Goal: Task Accomplishment & Management: Complete application form

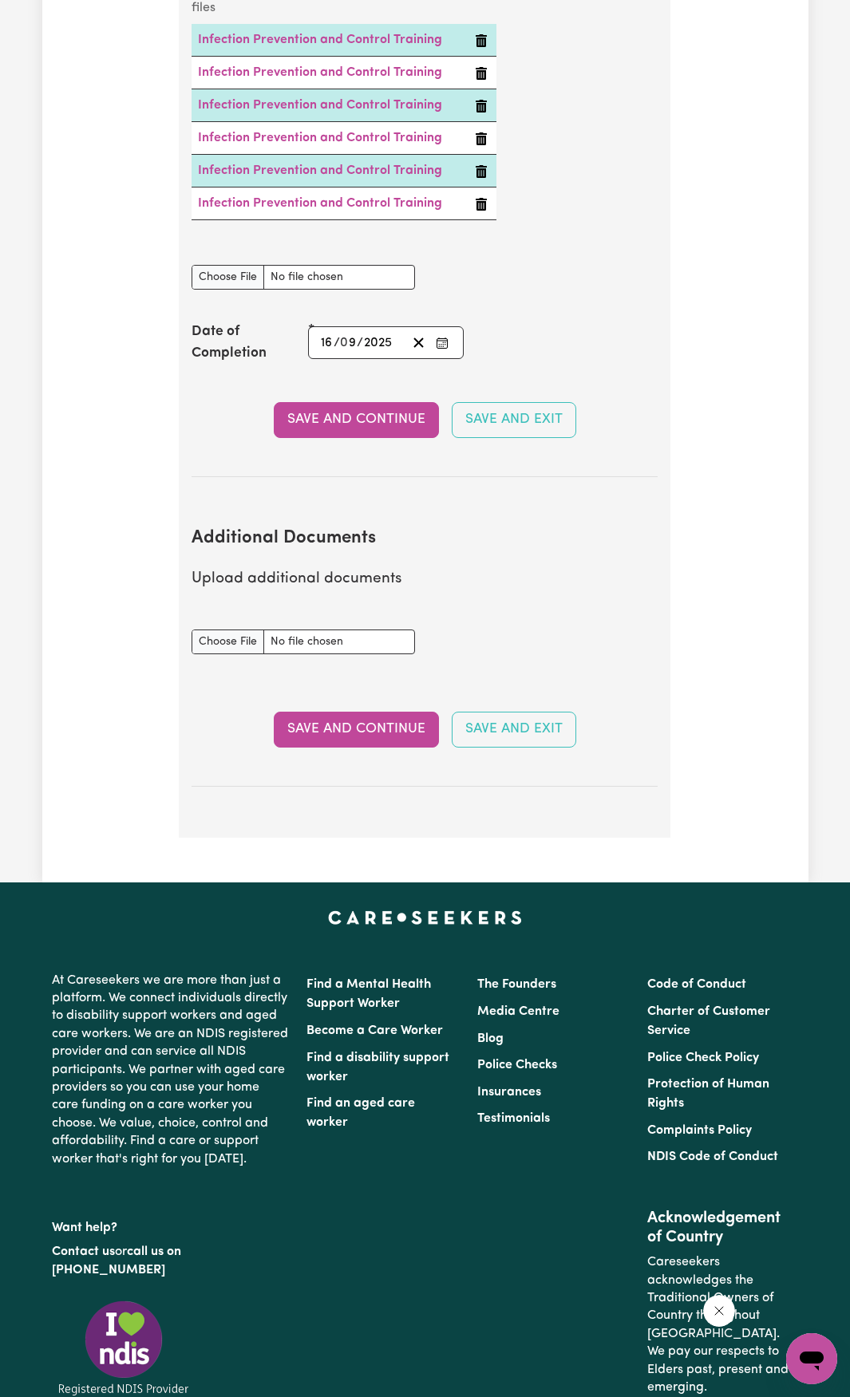
scroll to position [2792, 0]
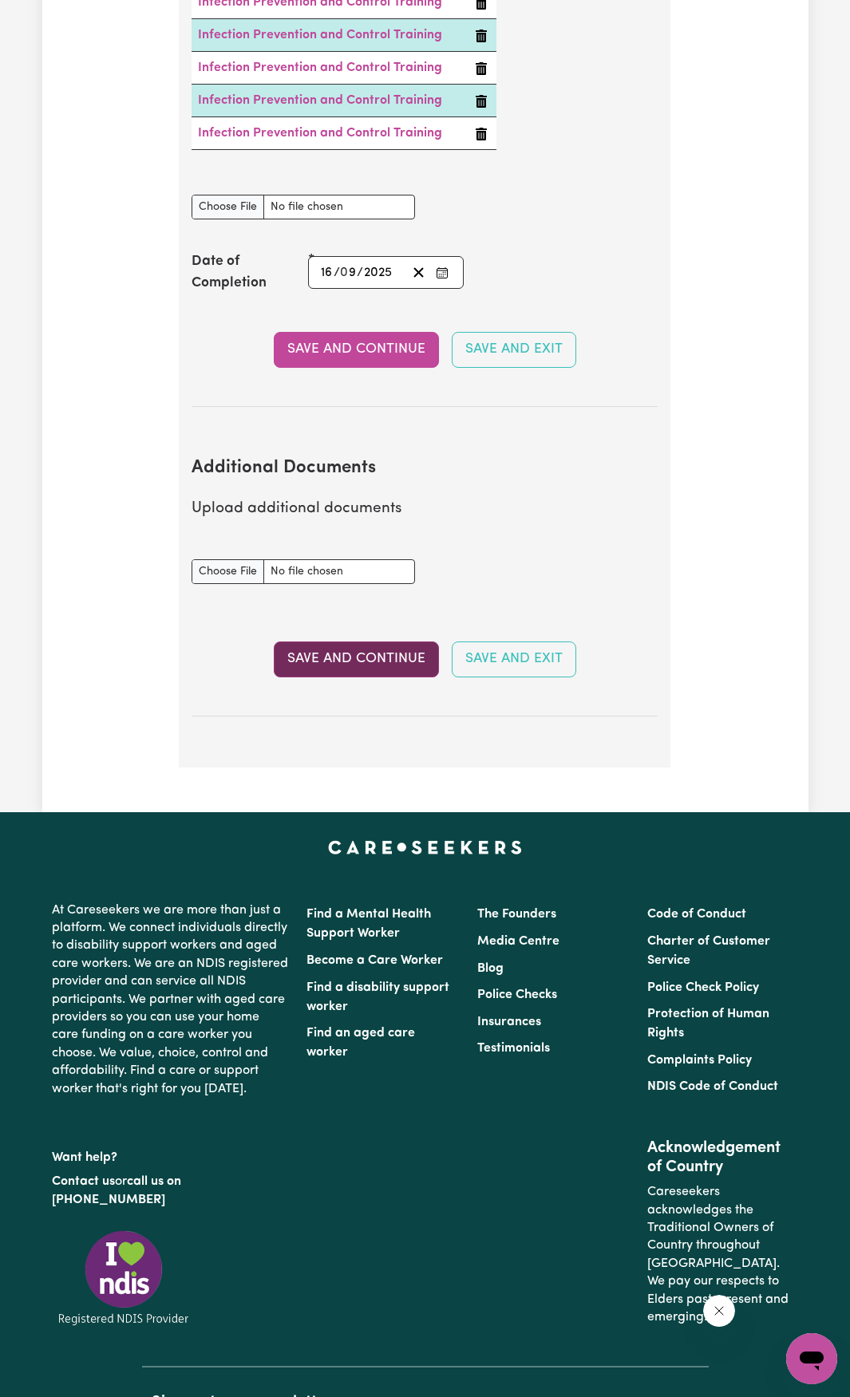
click at [358, 653] on button "Save and Continue" at bounding box center [356, 658] width 165 height 35
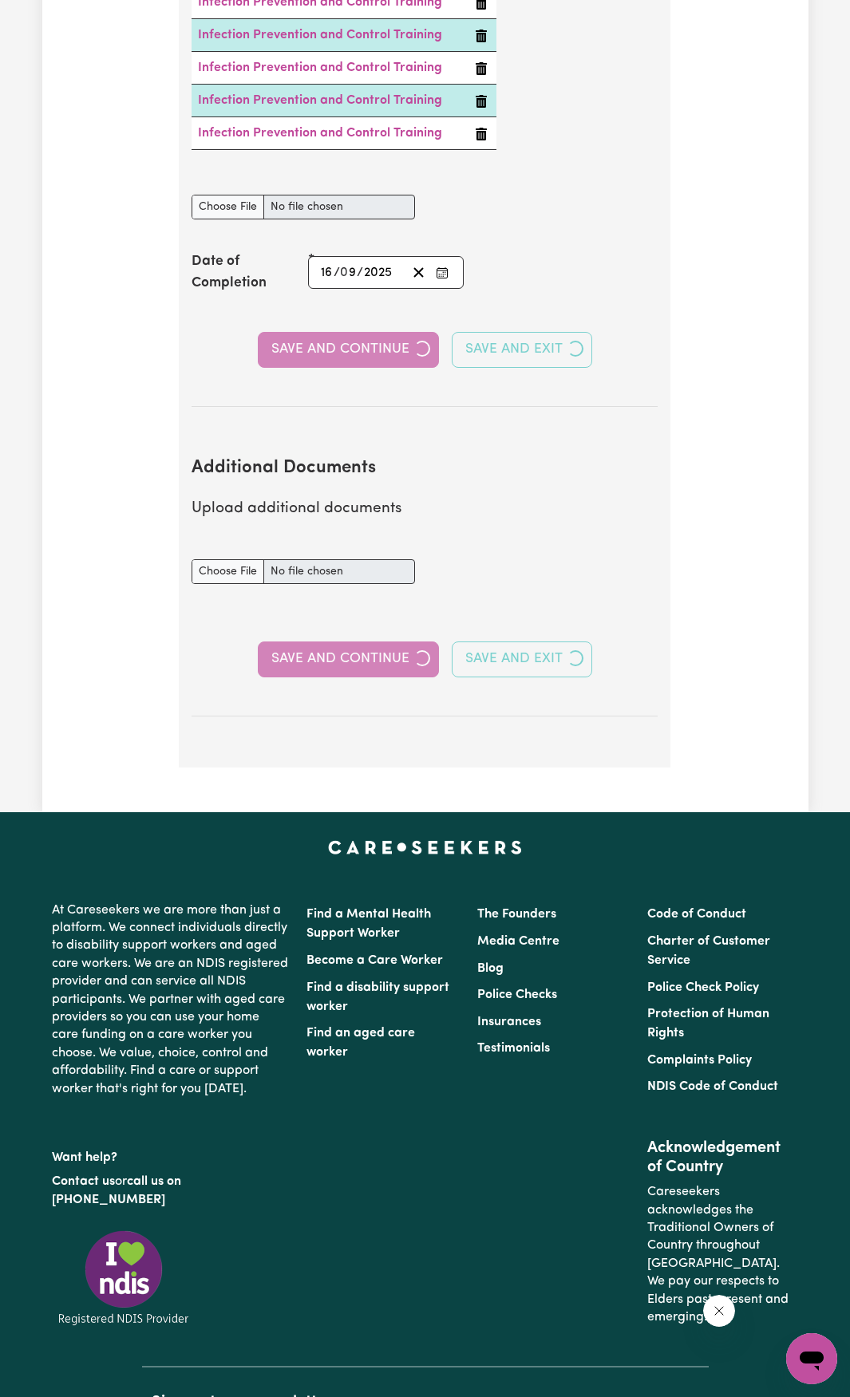
select select "2013"
select select "2023"
select select "2025"
select select "Certificate III (Individual Support)"
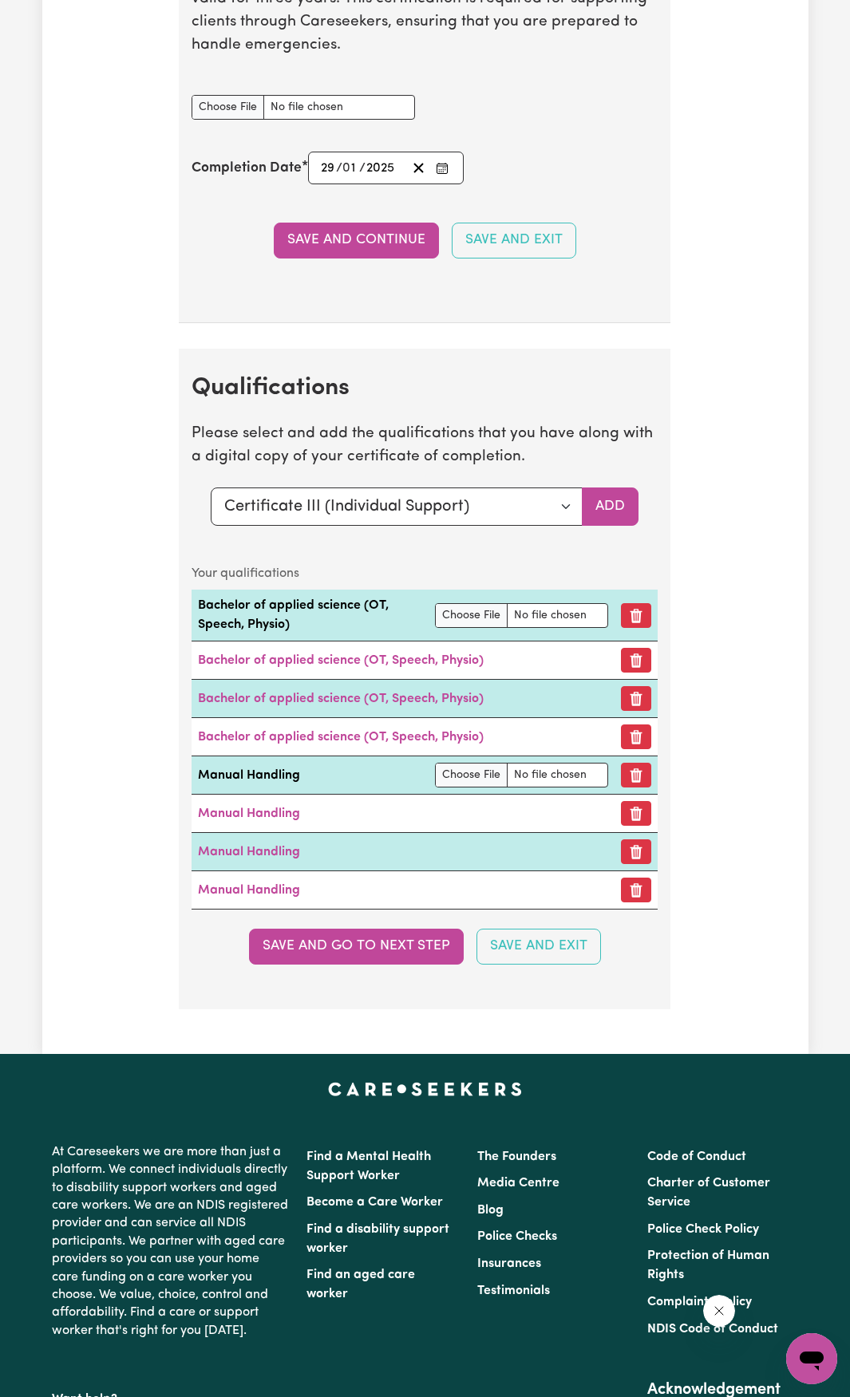
scroll to position [4068, 0]
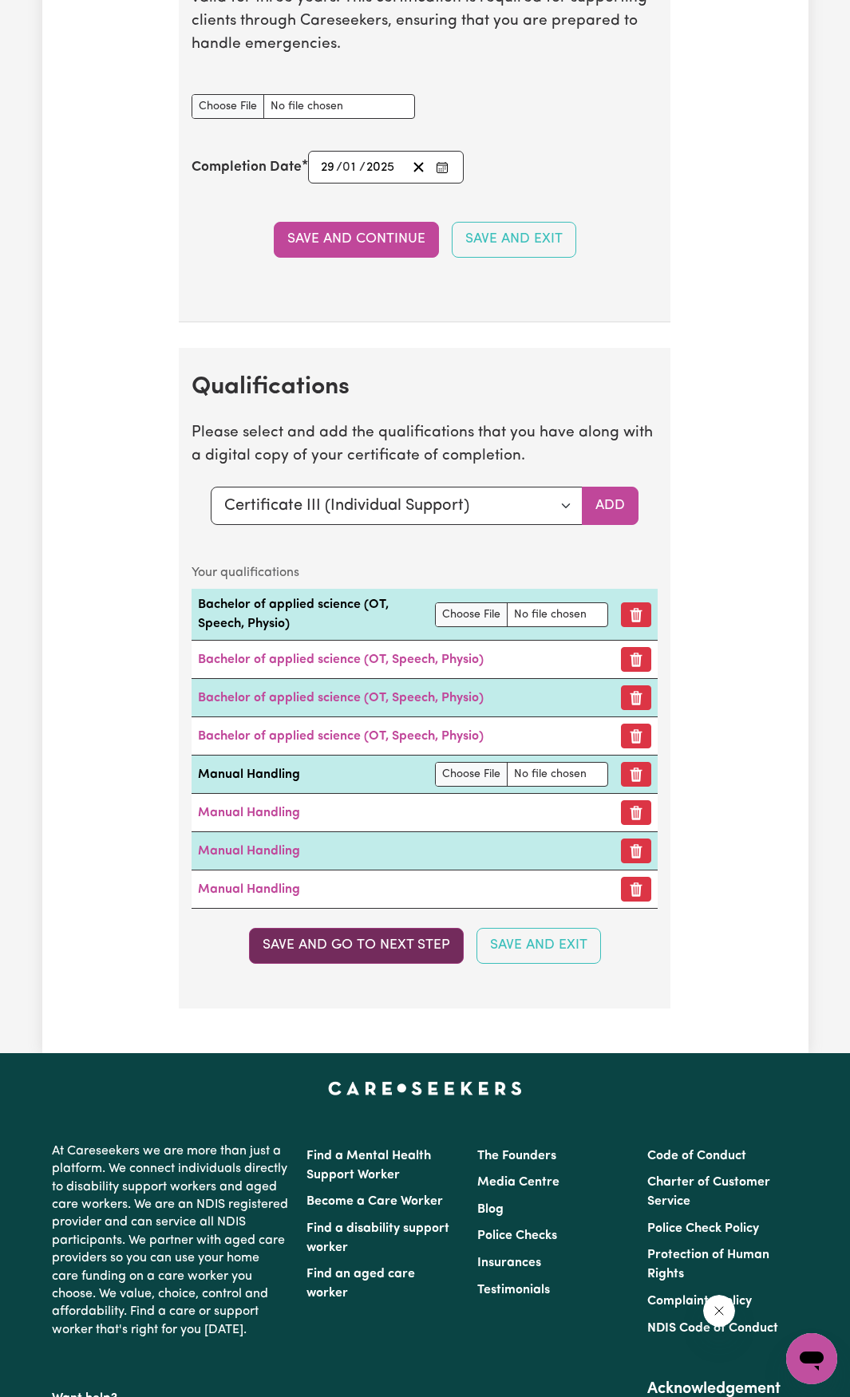
click at [292, 963] on button "Save and go to next step" at bounding box center [356, 945] width 215 height 35
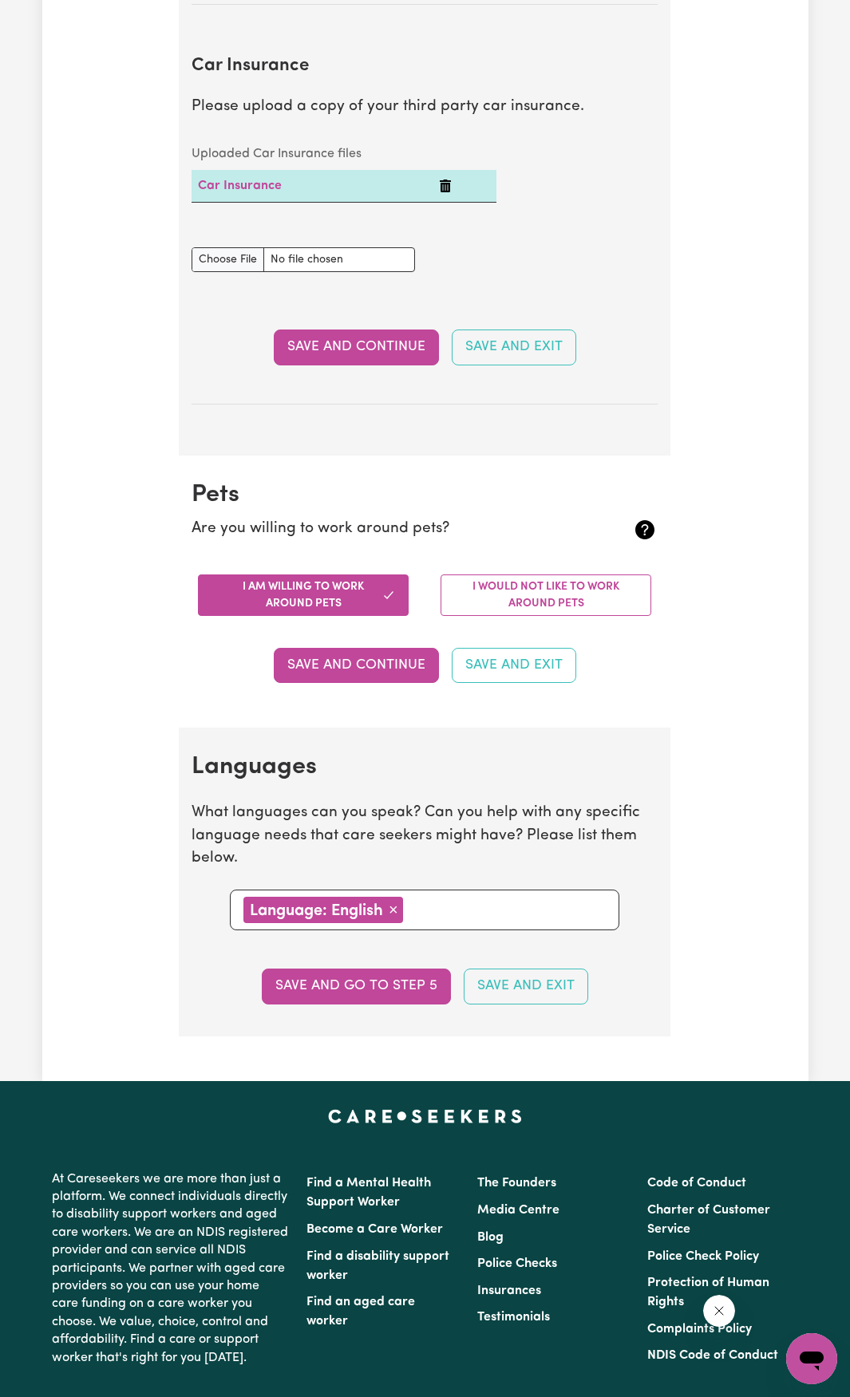
scroll to position [1117, 0]
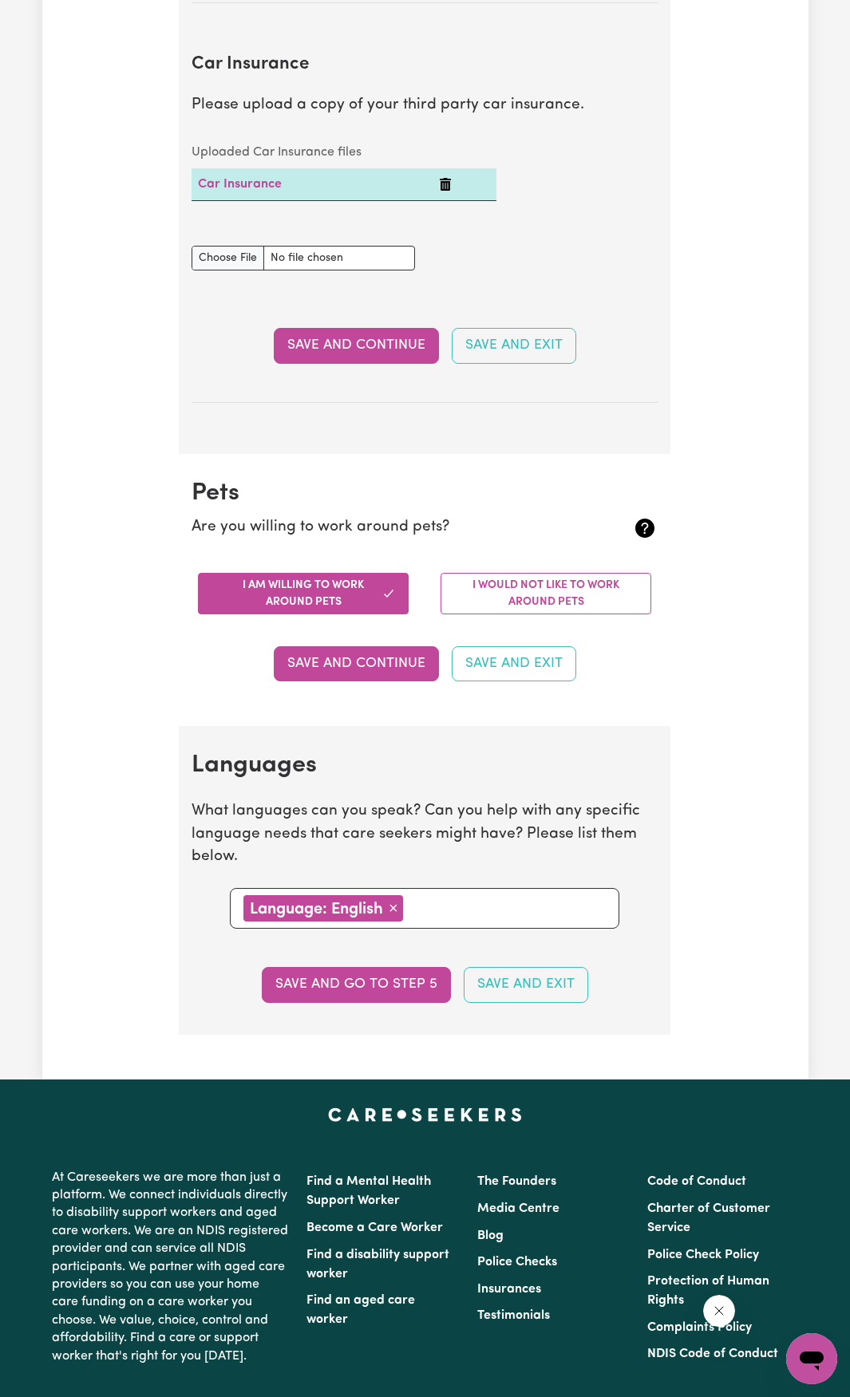
click at [338, 984] on button "Save and go to step 5" at bounding box center [356, 984] width 189 height 35
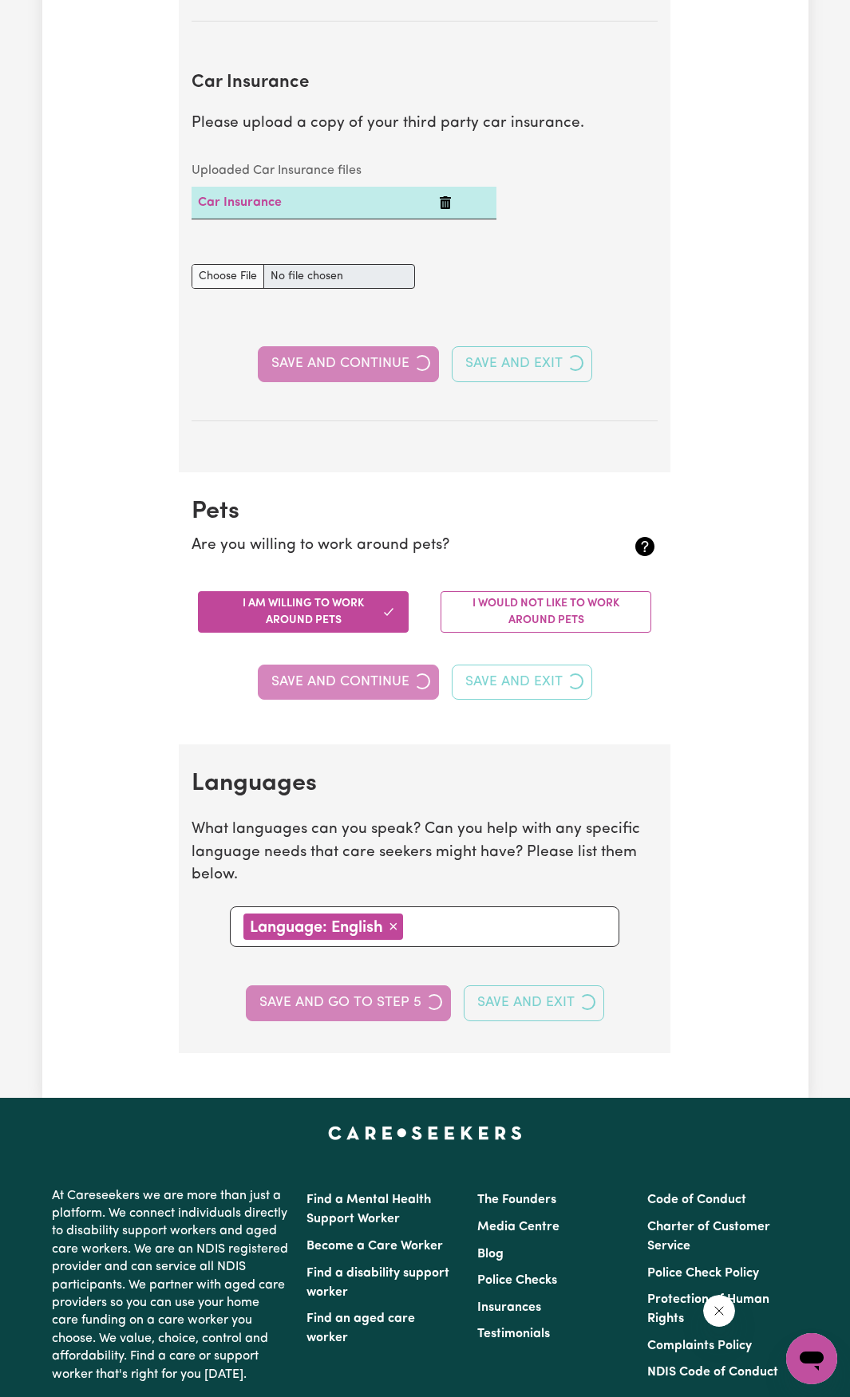
select select "I am providing services by being employed by an organisation"
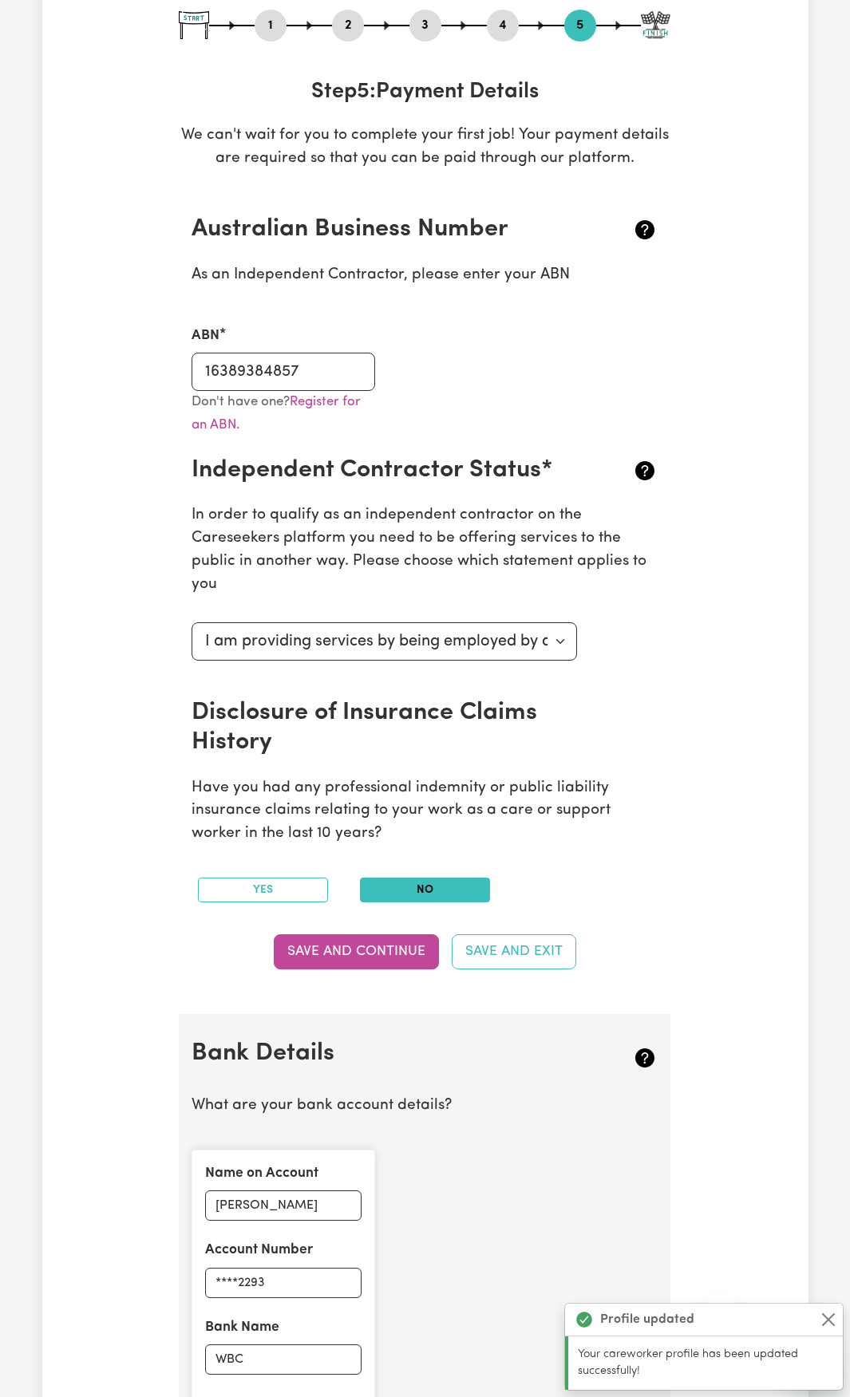
scroll to position [0, 0]
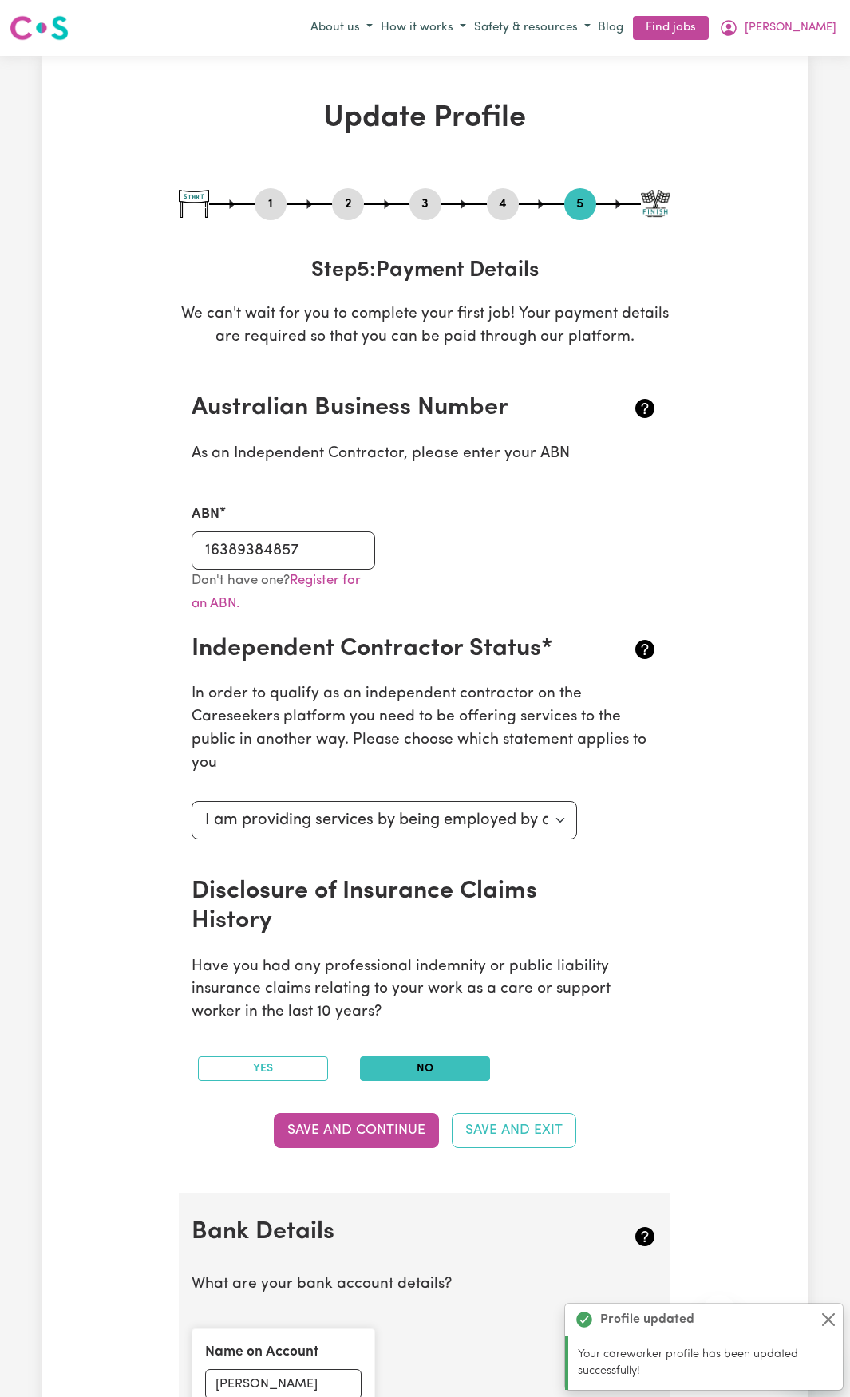
click at [338, 208] on button "2" at bounding box center [348, 204] width 32 height 21
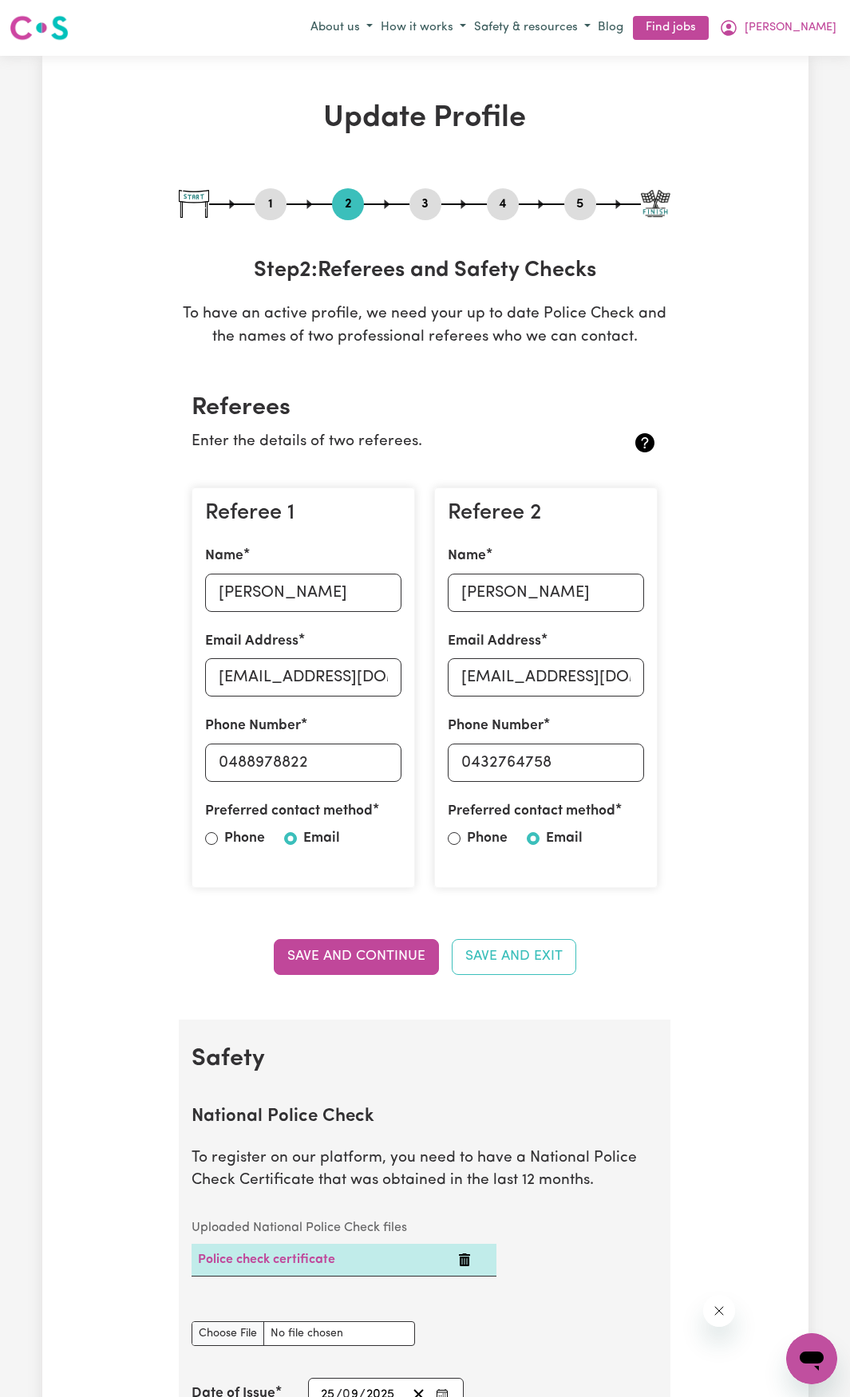
click at [282, 207] on button "1" at bounding box center [270, 204] width 32 height 21
select select "[DEMOGRAPHIC_DATA]"
select select "[DEMOGRAPHIC_DATA] Citizen"
select select "Studying a healthcare related degree or qualification"
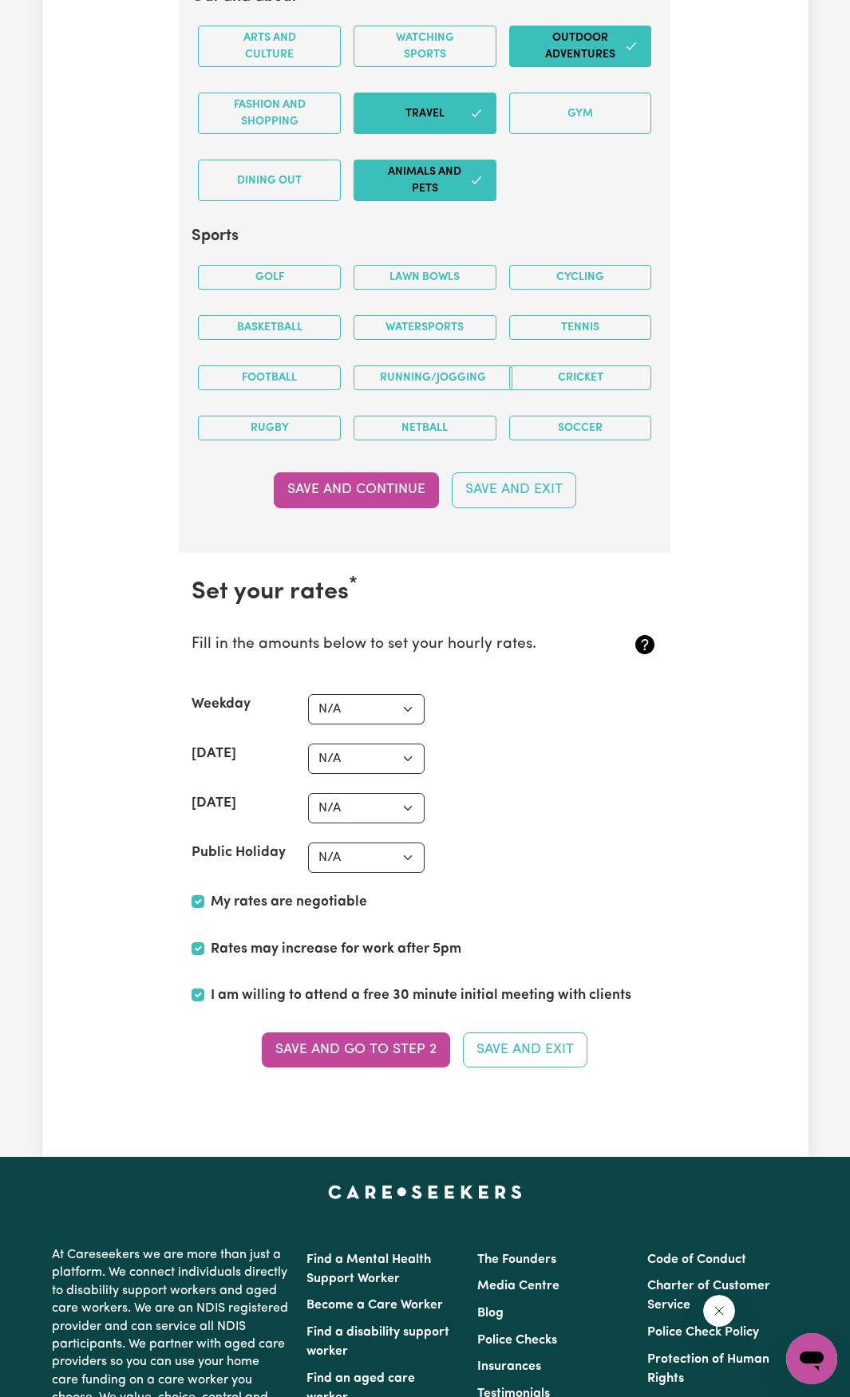
scroll to position [3589, 0]
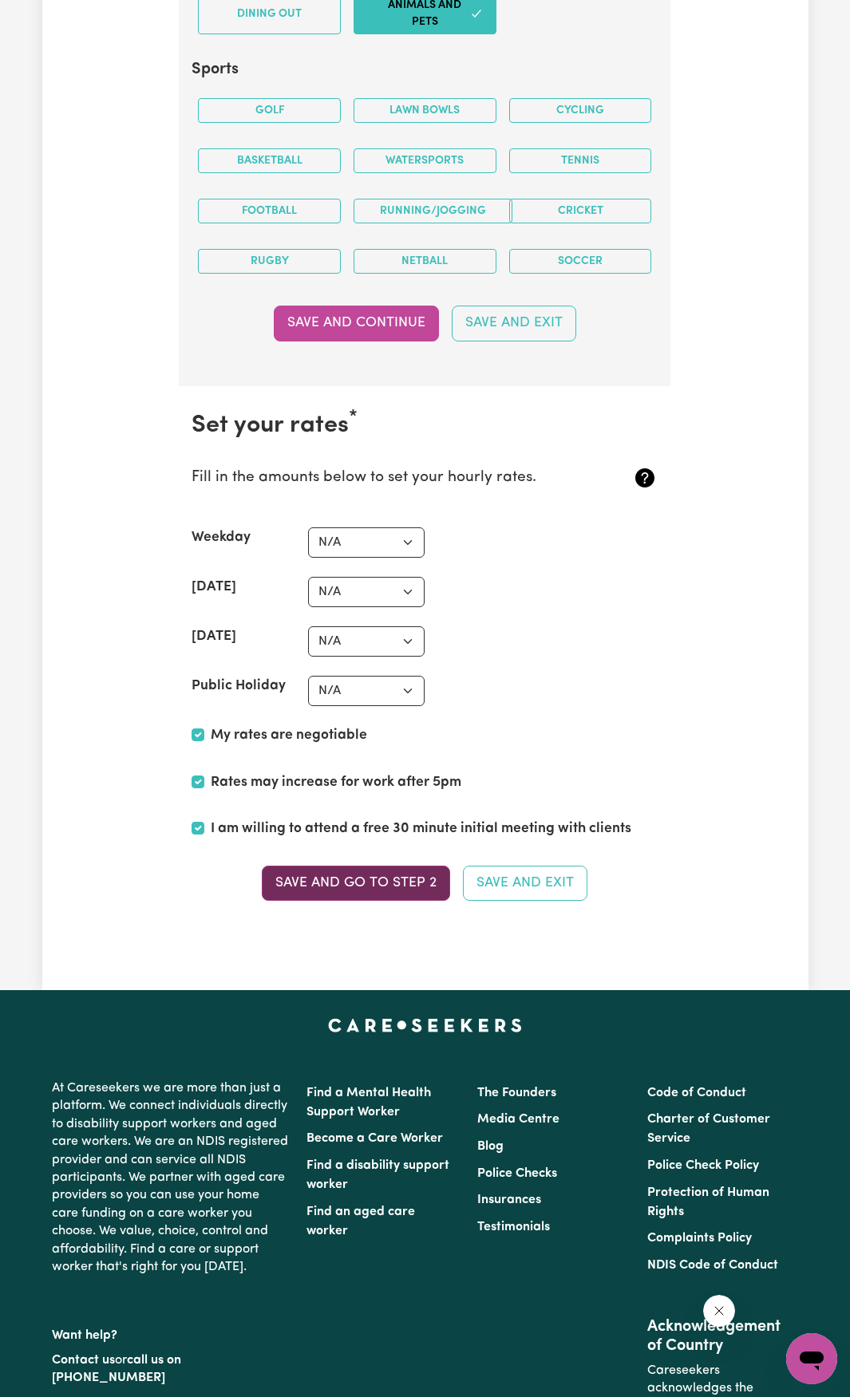
click at [400, 882] on button "Save and go to Step 2" at bounding box center [356, 882] width 188 height 35
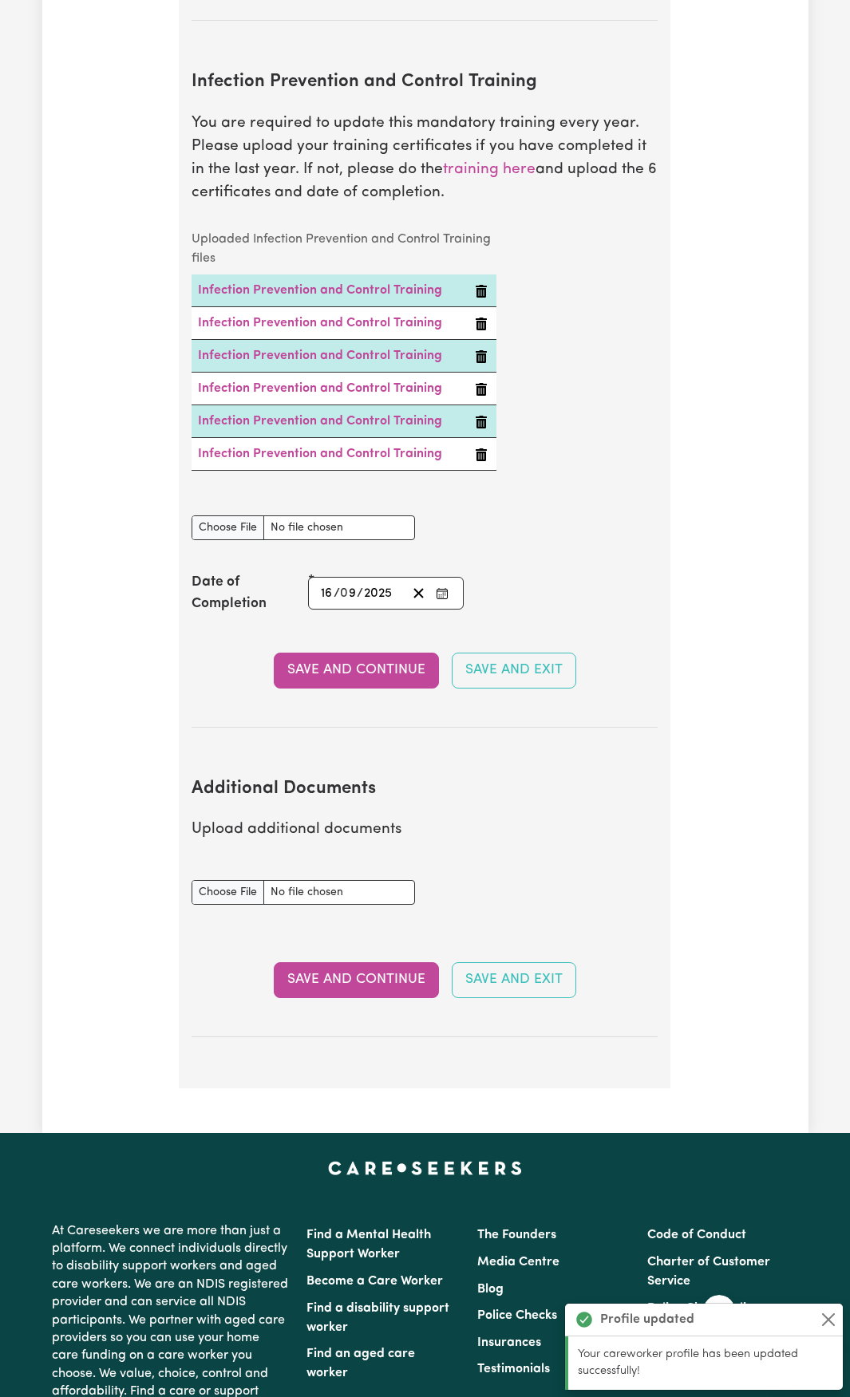
scroll to position [2473, 0]
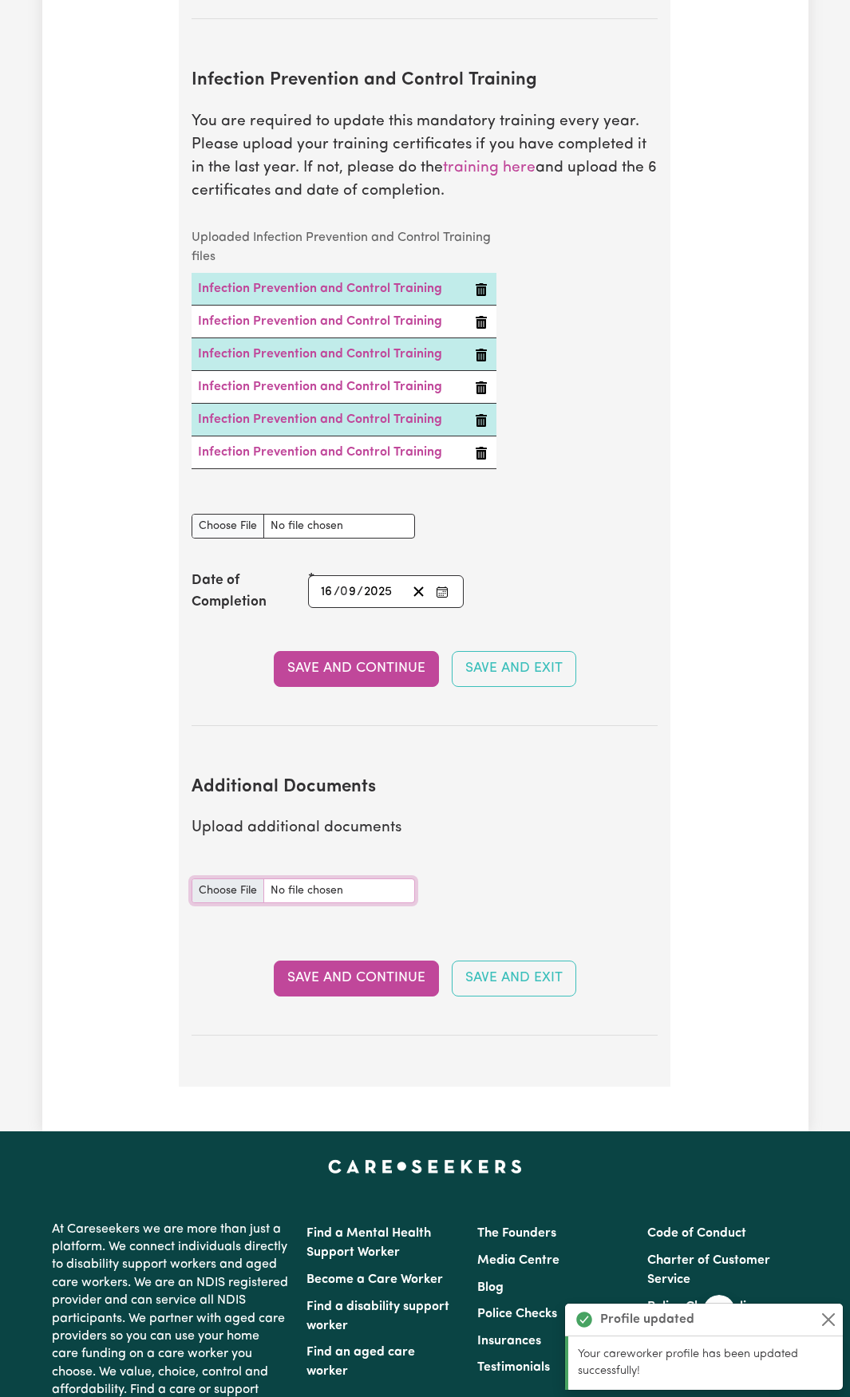
click at [232, 899] on input "Additional Documents document" at bounding box center [302, 890] width 223 height 25
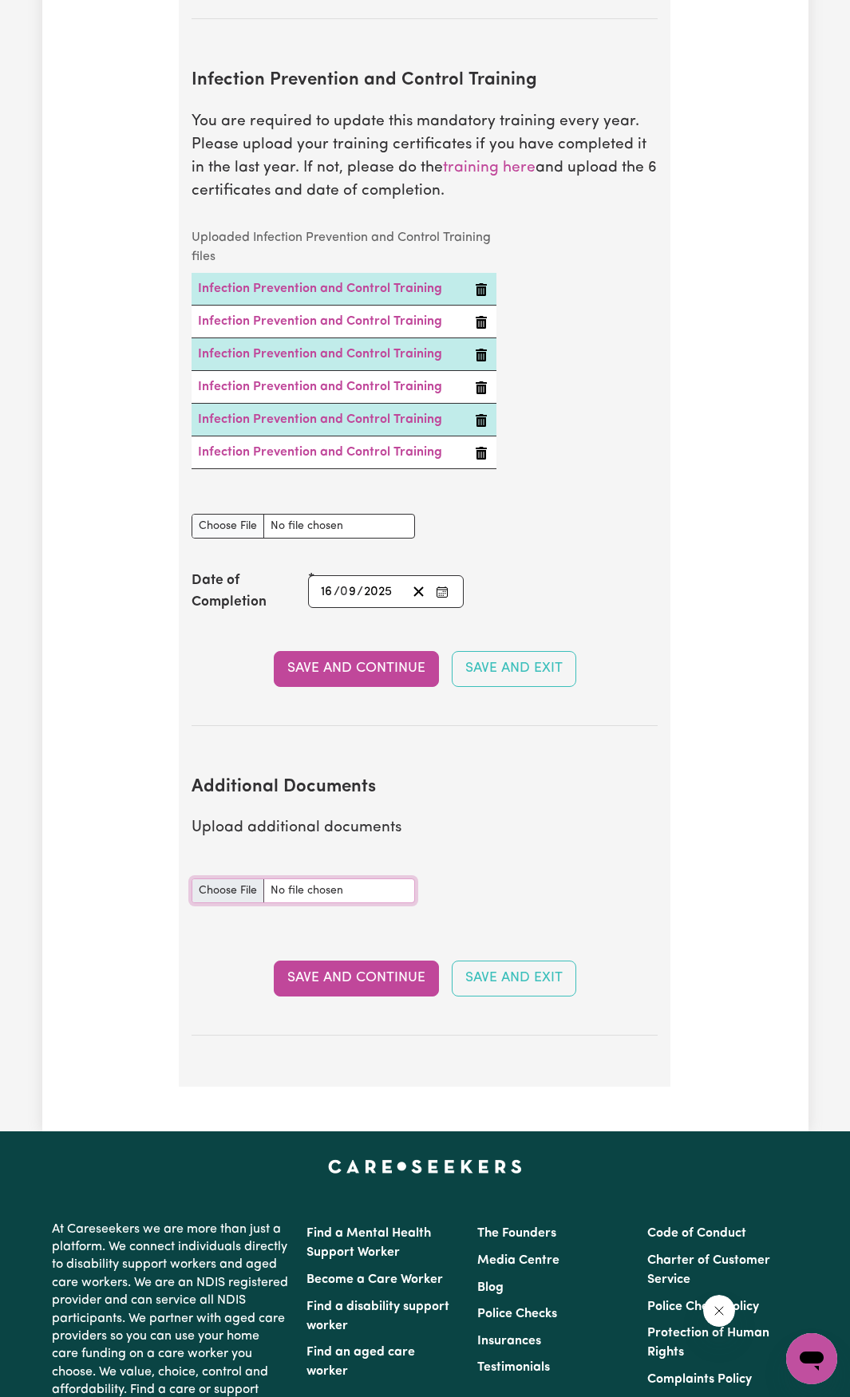
type input "C:\fakepath\NDIS_Worker_Orientation_Completion_Certificate.pdf"
click at [369, 988] on button "Save and Continue" at bounding box center [356, 977] width 165 height 35
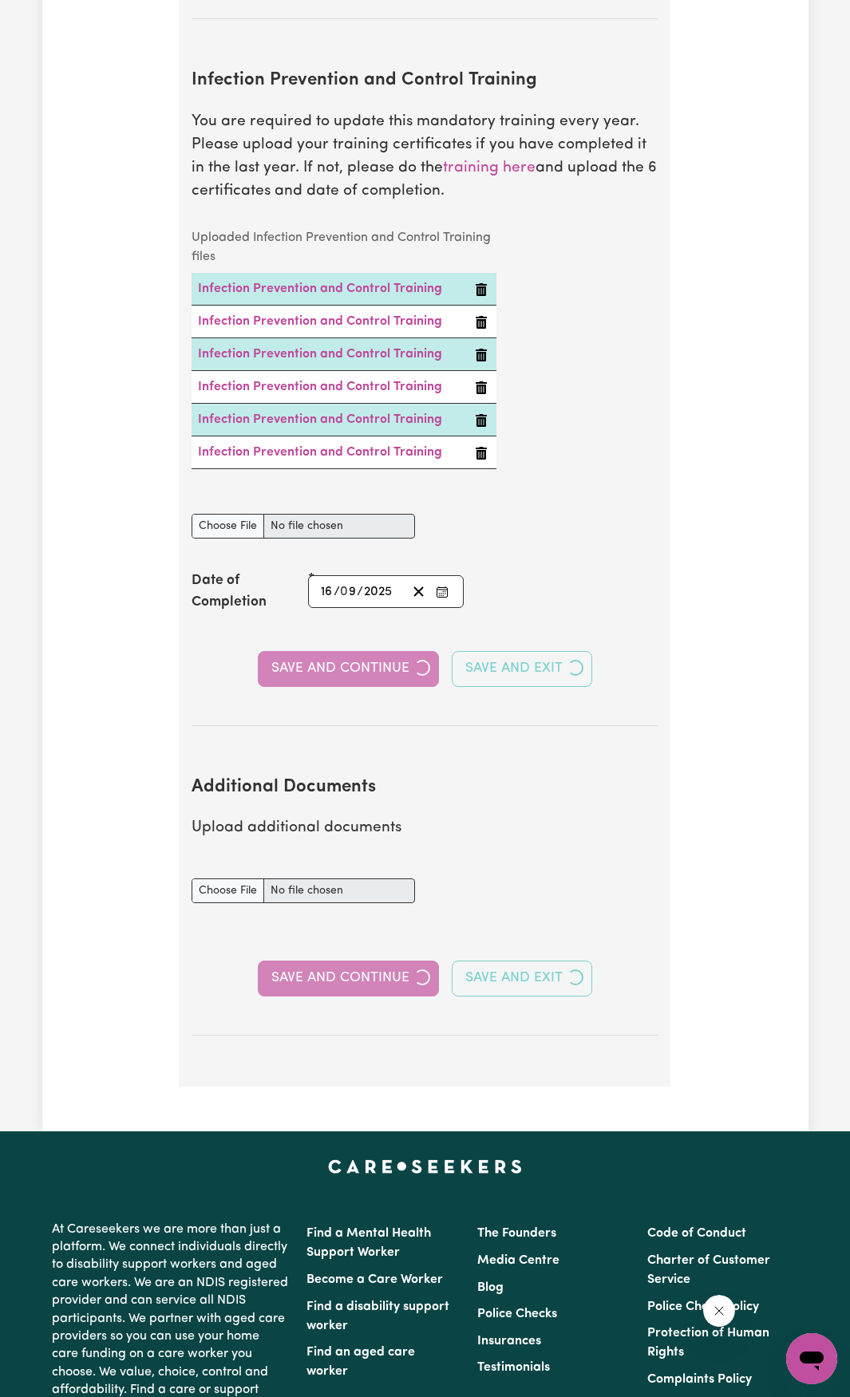
select select "2013"
select select "2023"
select select "2025"
select select "Certificate III (Individual Support)"
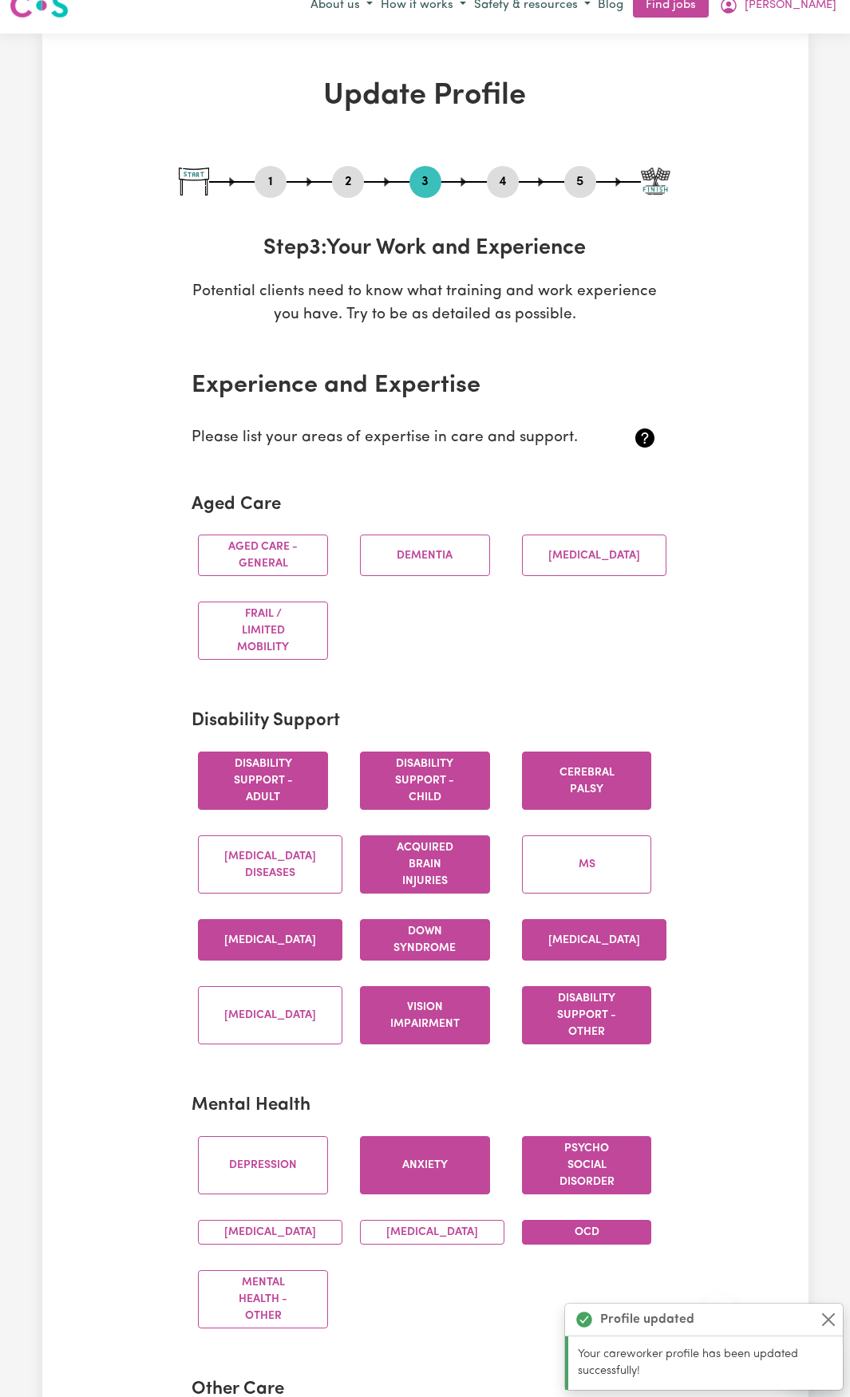
scroll to position [0, 0]
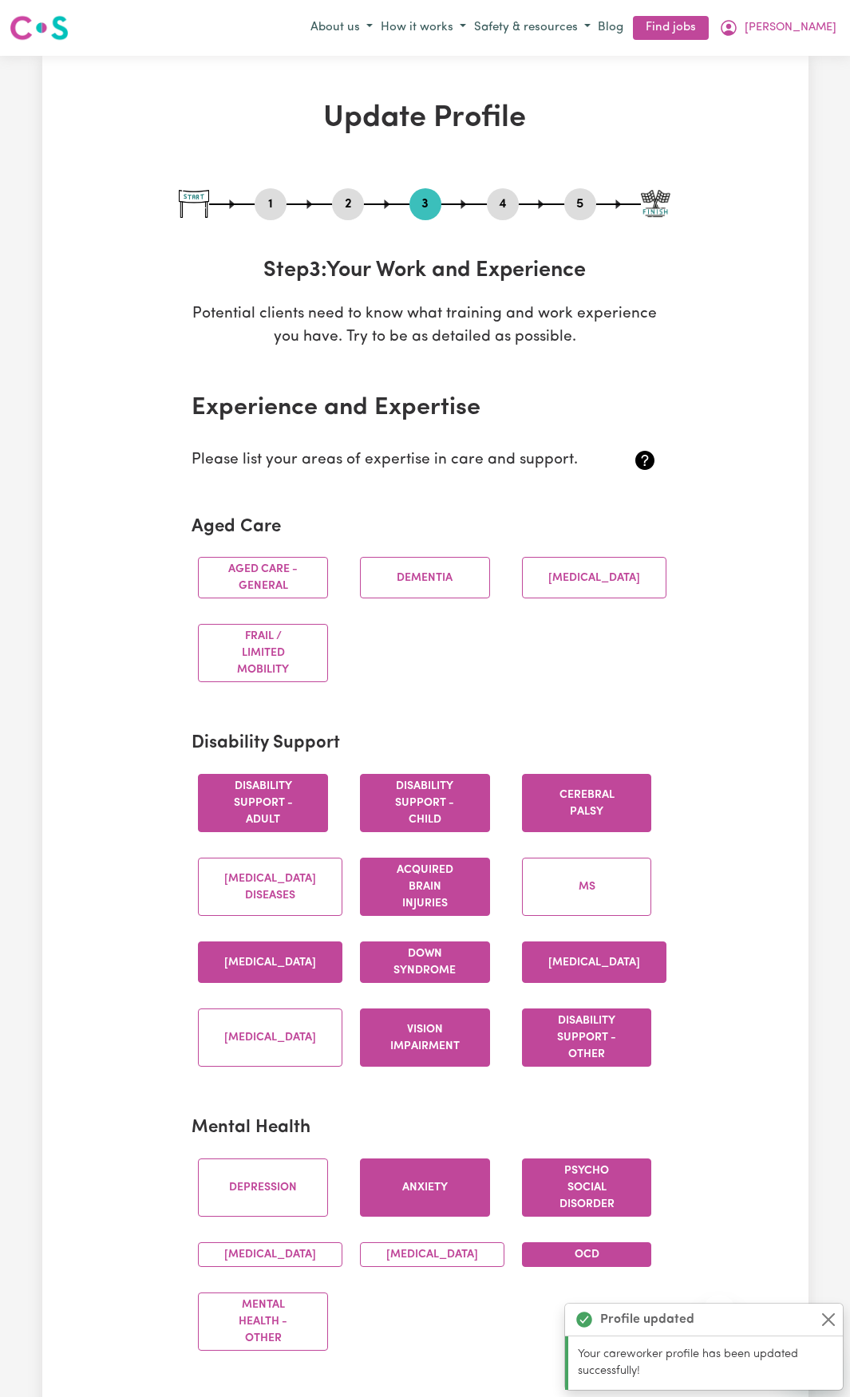
click at [341, 203] on button "2" at bounding box center [348, 204] width 32 height 21
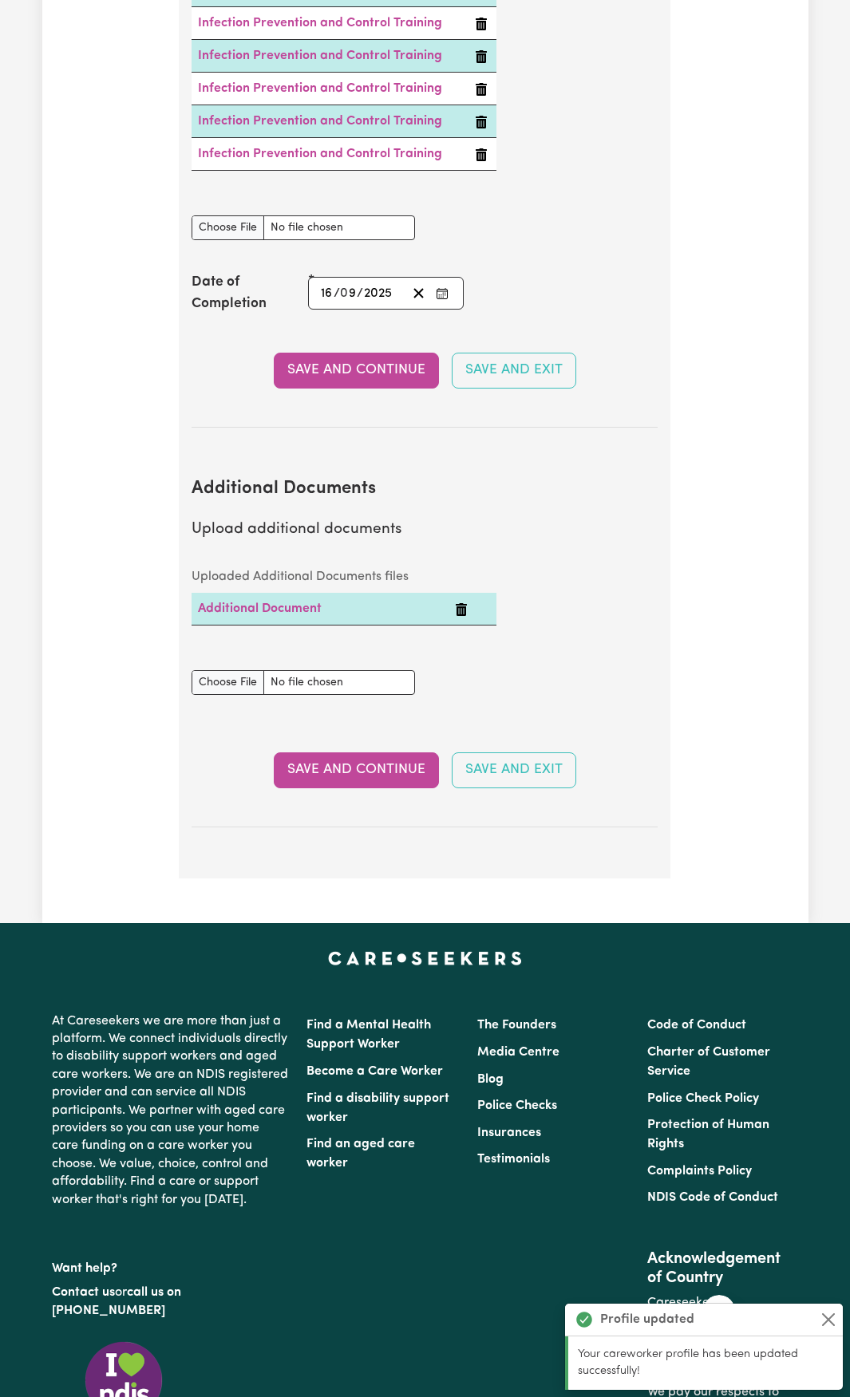
scroll to position [2792, 0]
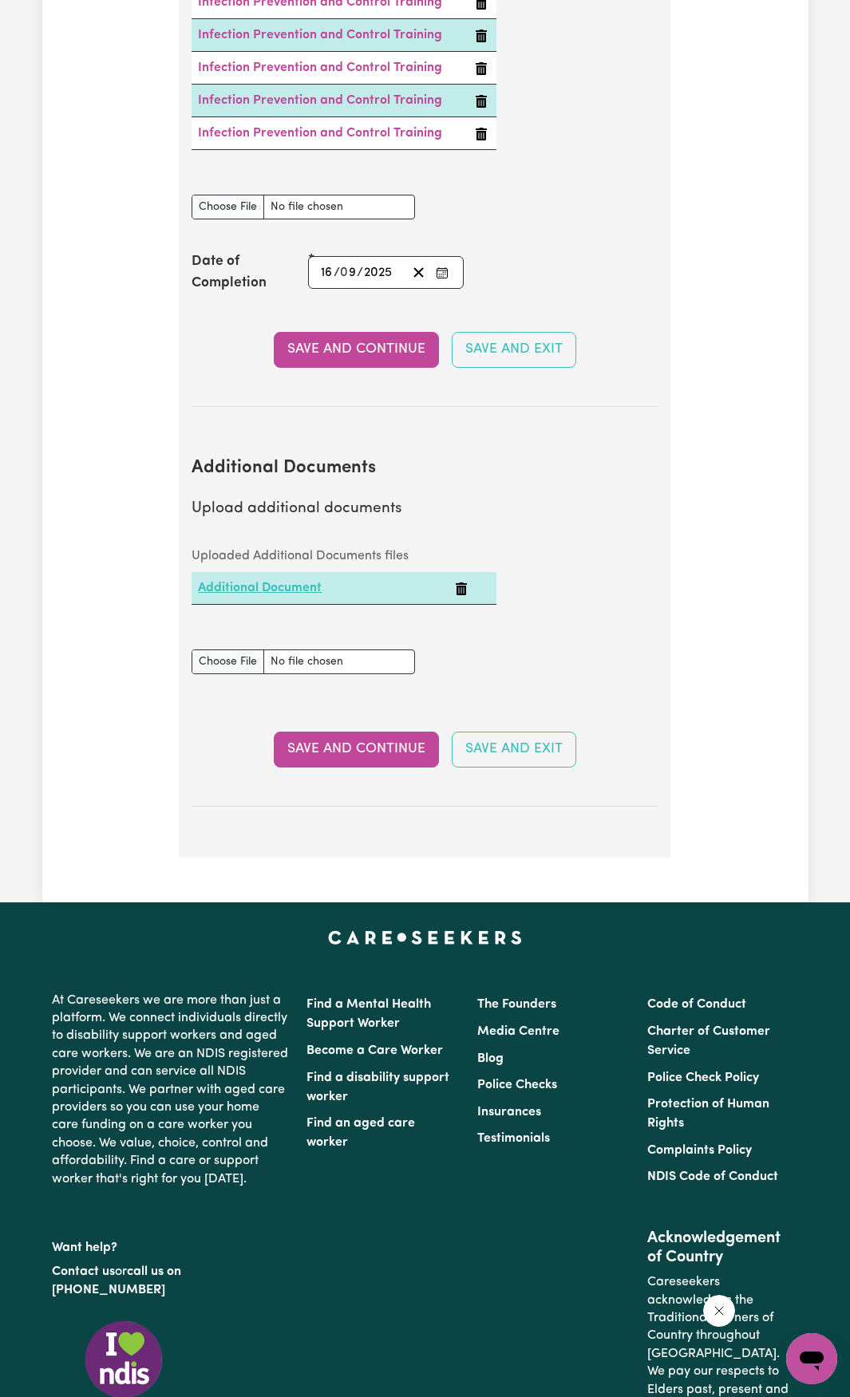
click at [300, 589] on link "Additional Document" at bounding box center [260, 587] width 124 height 13
drag, startPoint x: 309, startPoint y: 592, endPoint x: 239, endPoint y: 629, distance: 78.5
click at [239, 629] on div "Uploaded Additional Documents files Additional Document" at bounding box center [343, 585] width 323 height 90
click at [521, 619] on div "Uploaded Additional Documents files Additional Document" at bounding box center [424, 585] width 485 height 90
click at [322, 558] on caption "Uploaded Additional Documents files" at bounding box center [343, 556] width 304 height 32
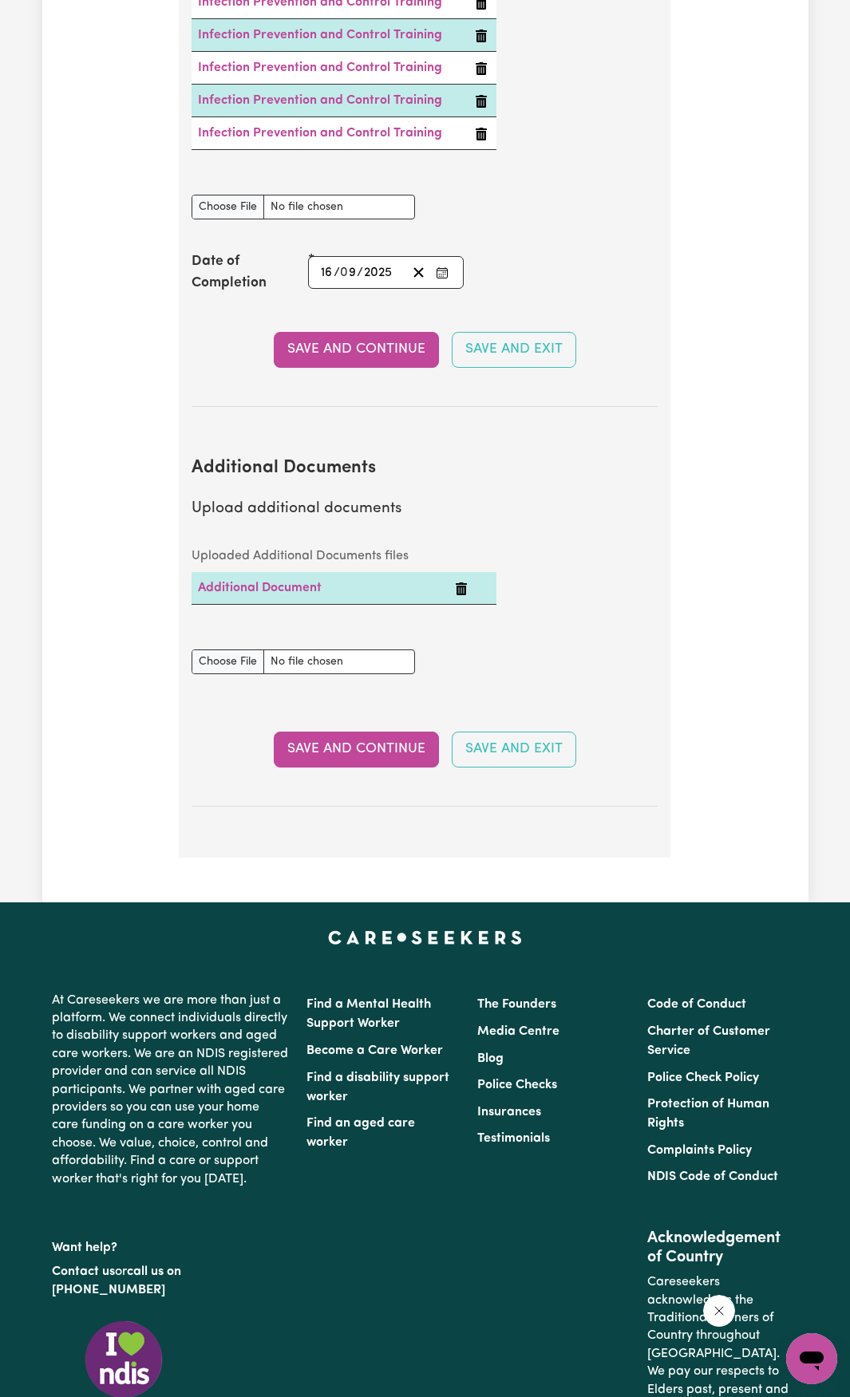
click at [549, 531] on section "Additional Documents Upload additional documents Uploaded Additional Documents …" at bounding box center [424, 619] width 466 height 374
click at [326, 664] on input "Additional Documents document" at bounding box center [302, 661] width 223 height 25
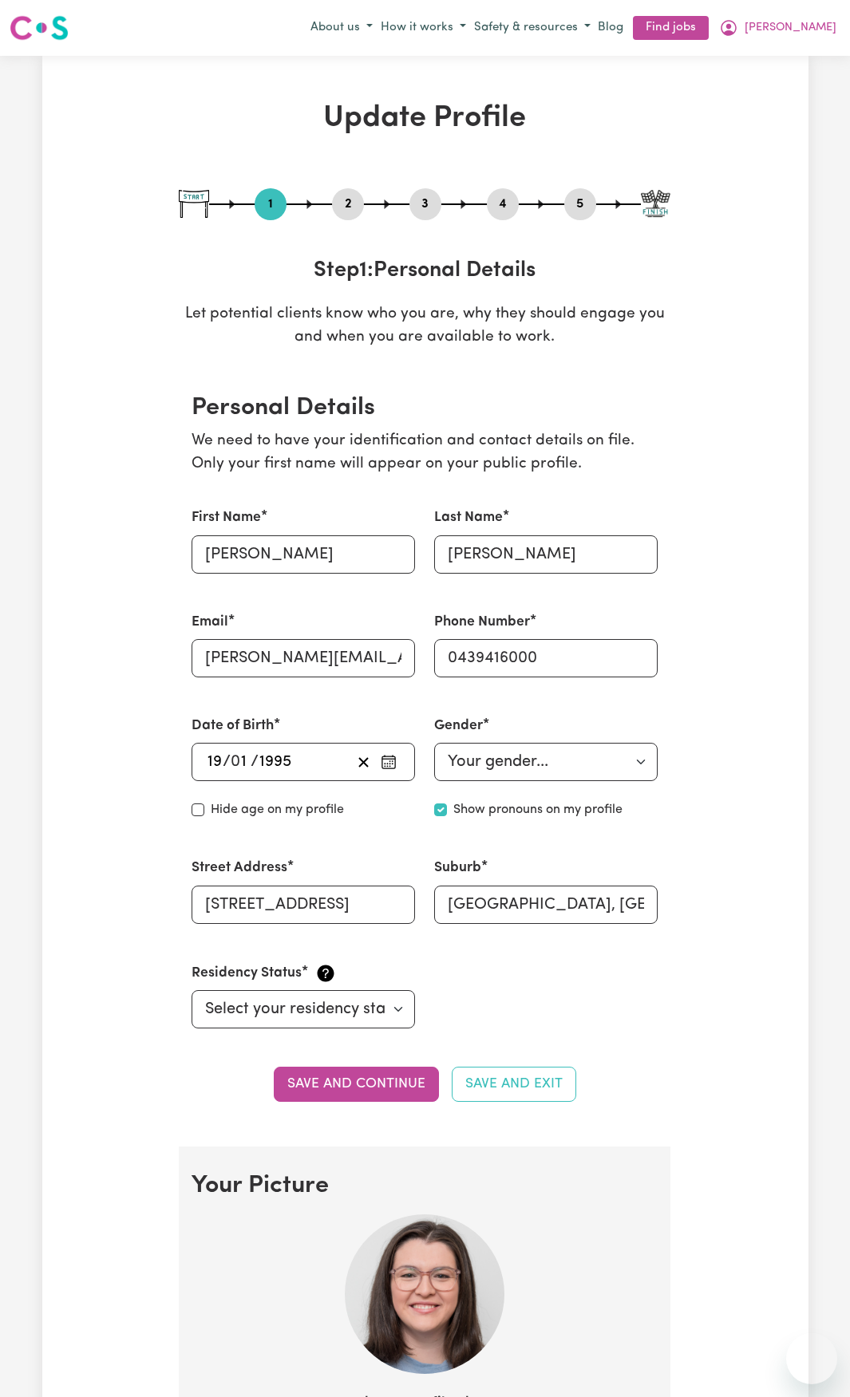
select select "[DEMOGRAPHIC_DATA]"
select select "[DEMOGRAPHIC_DATA] Citizen"
select select "Studying a healthcare related degree or qualification"
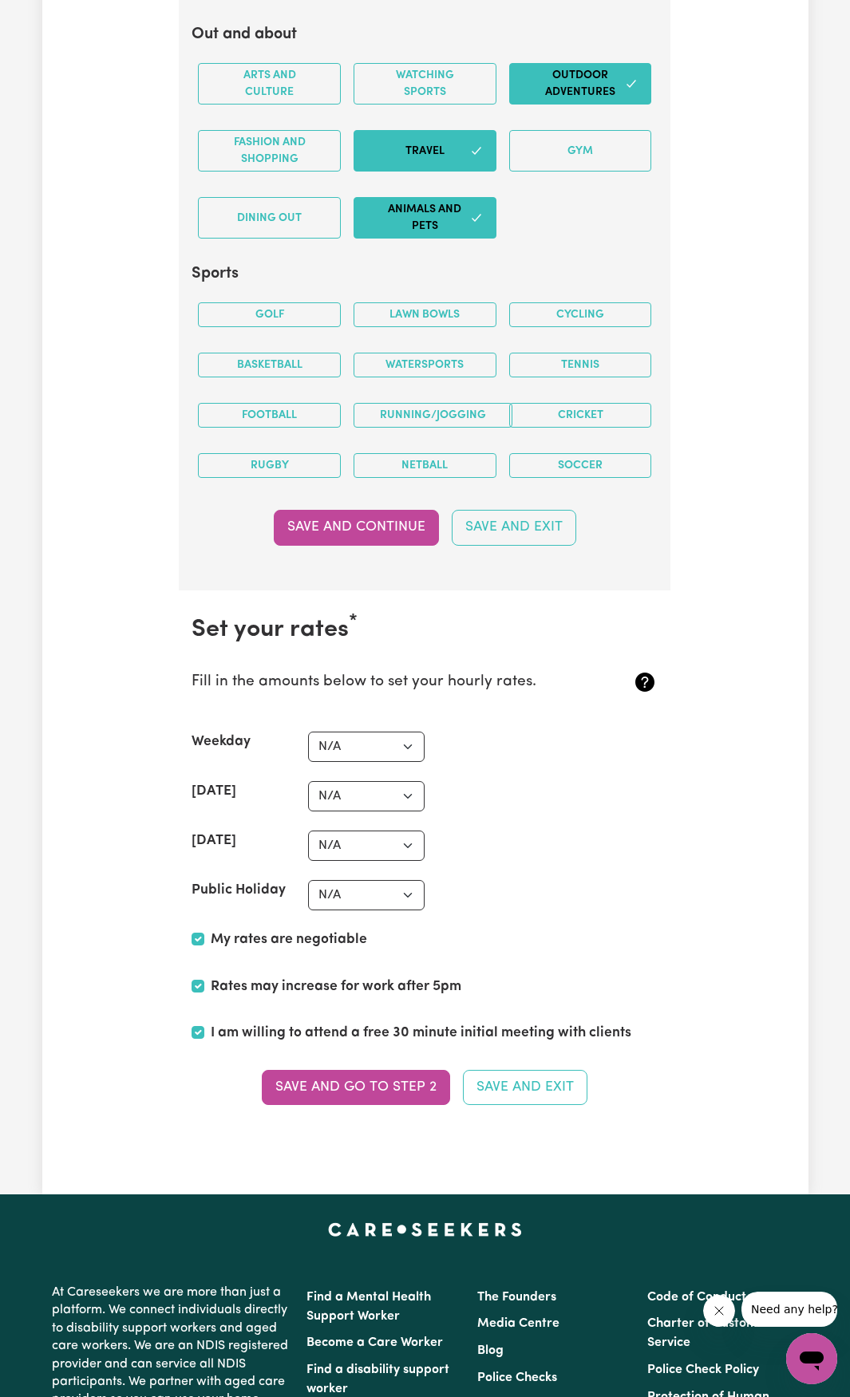
scroll to position [3430, 0]
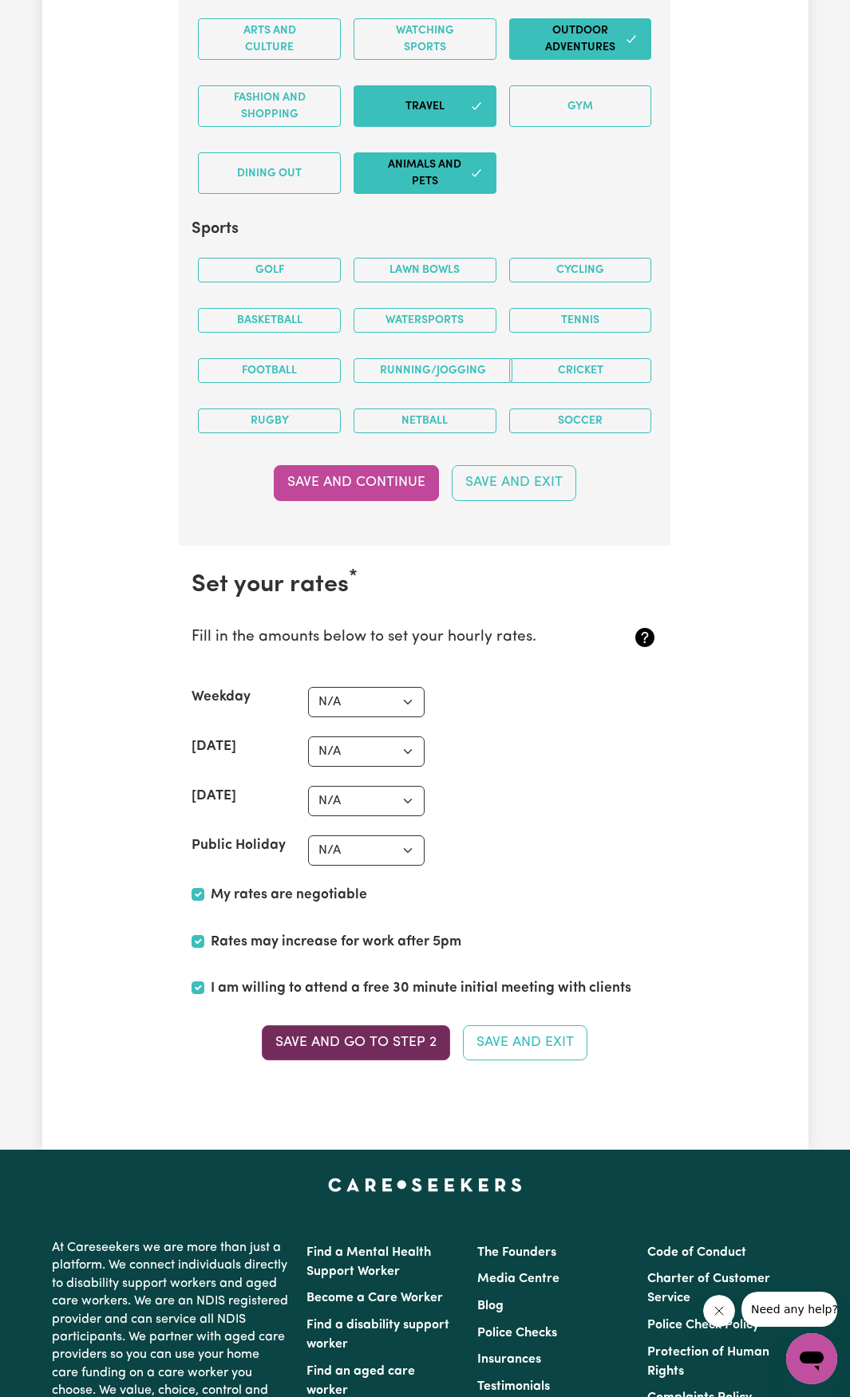
click at [362, 1047] on button "Save and go to Step 2" at bounding box center [356, 1042] width 188 height 35
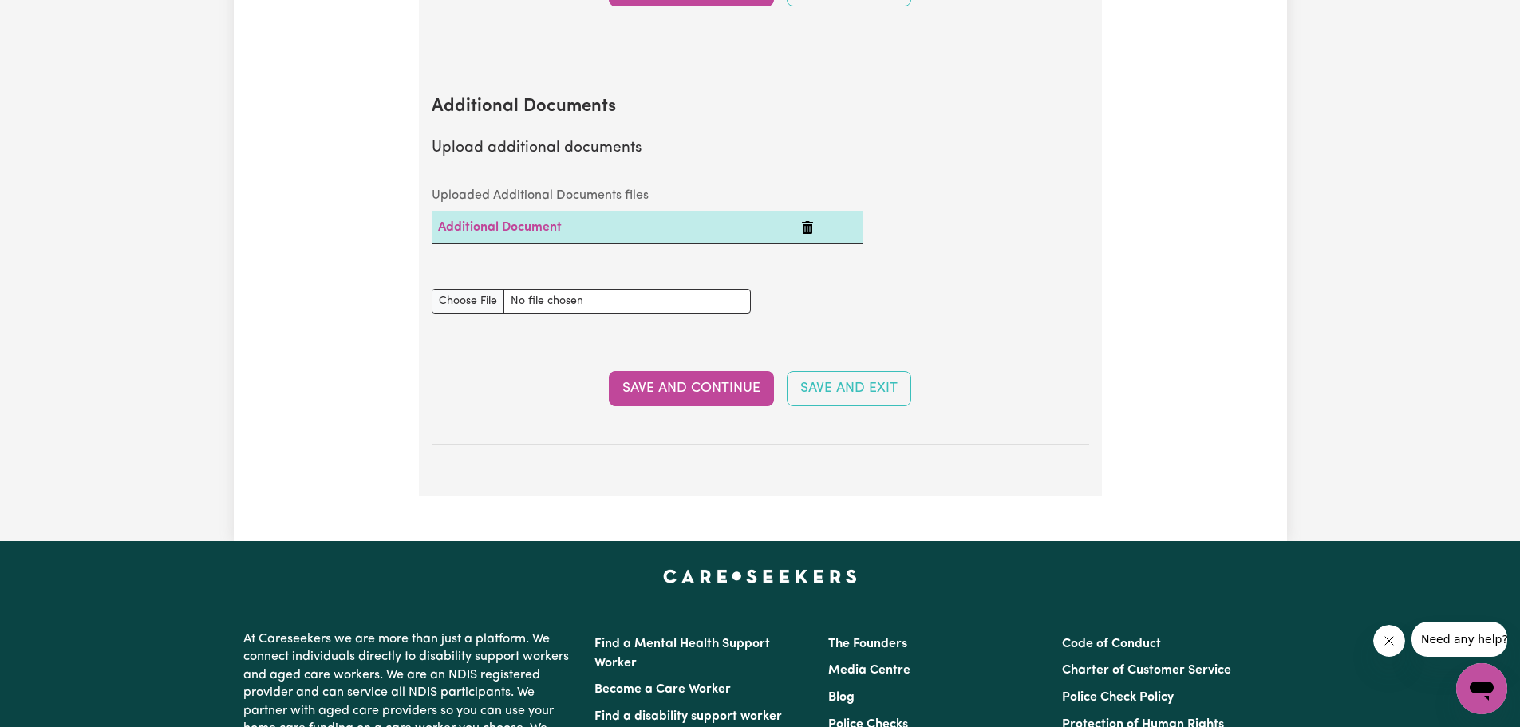
scroll to position [3111, 0]
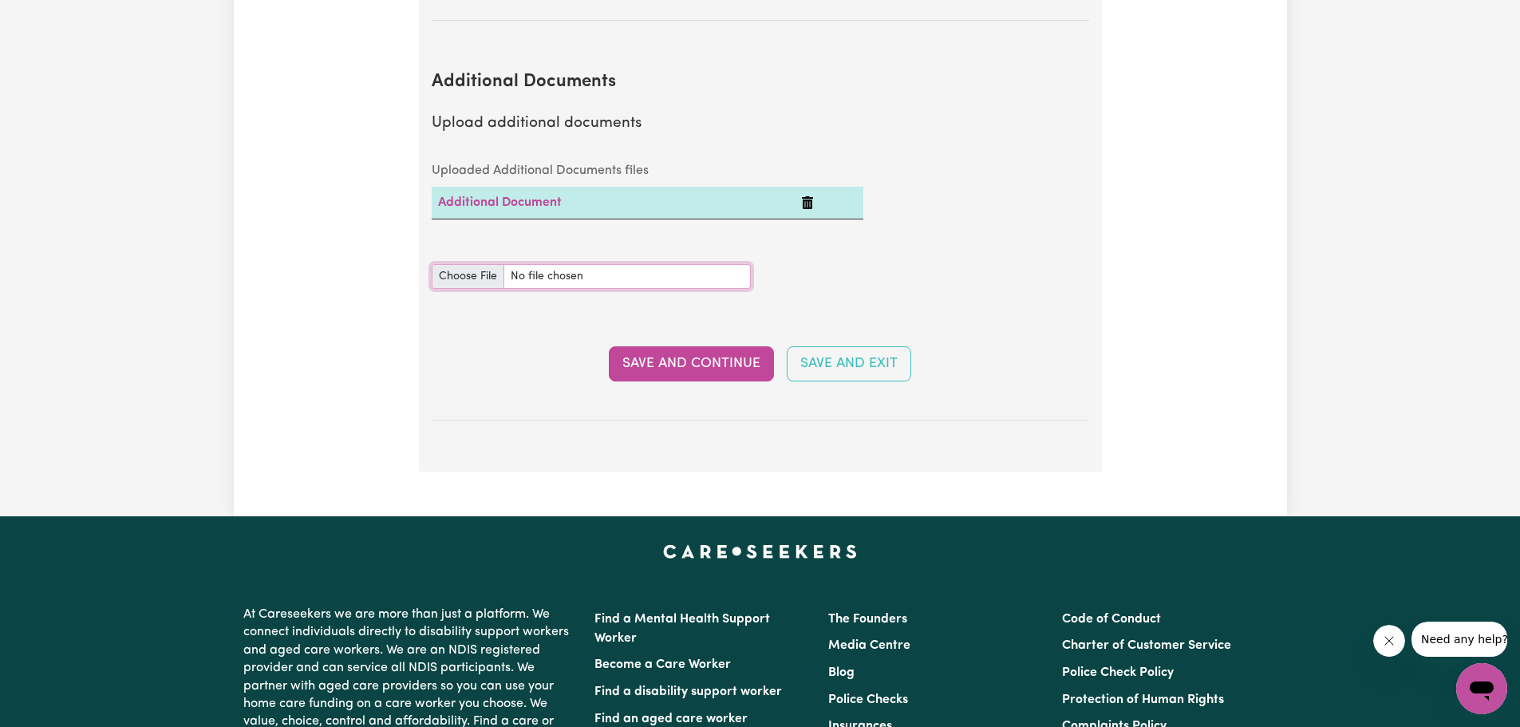
click at [479, 264] on input "Additional Documents document" at bounding box center [591, 276] width 319 height 25
type input "C:\fakepath\PA000703_pg29.pdf"
click at [712, 346] on button "Save and Continue" at bounding box center [691, 363] width 165 height 35
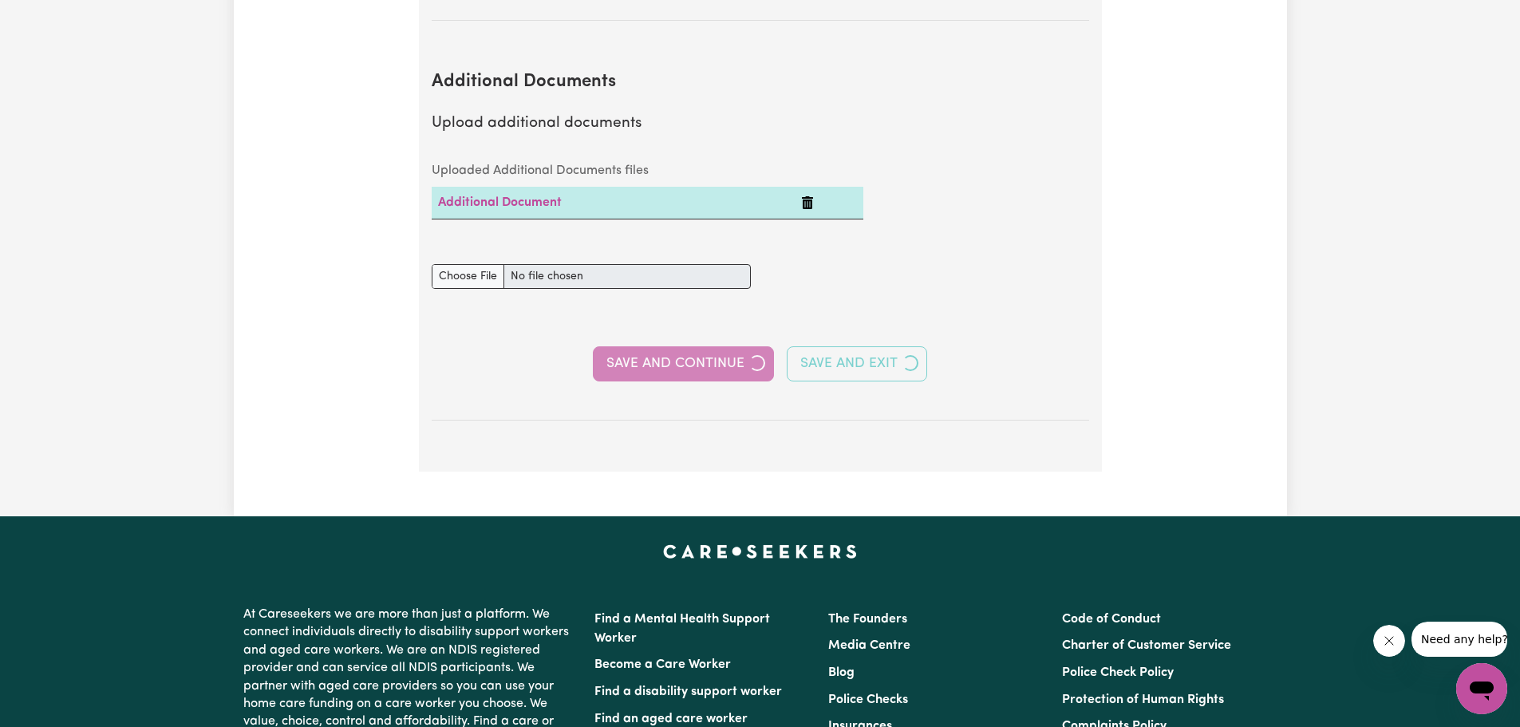
select select "2013"
select select "2023"
select select "2025"
select select "Certificate III (Individual Support)"
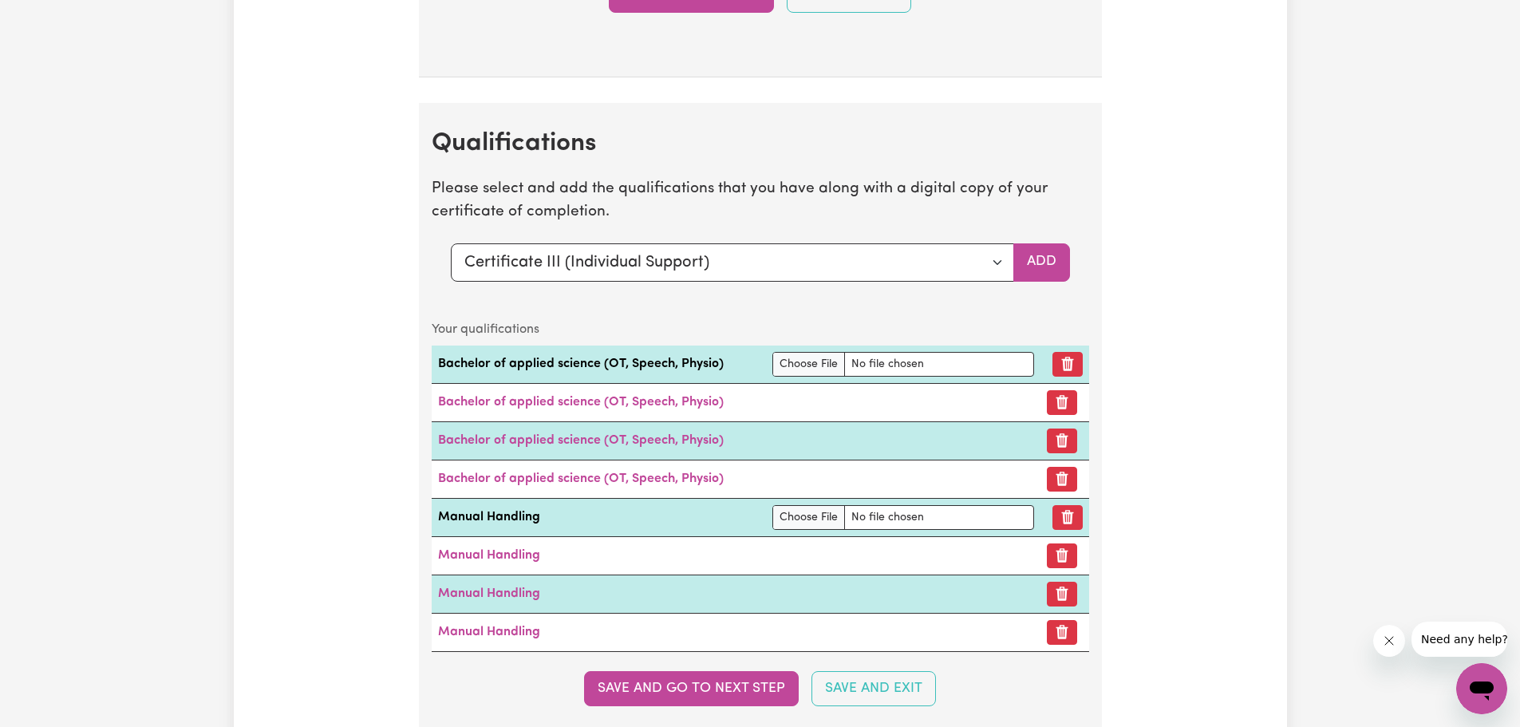
scroll to position [3909, 0]
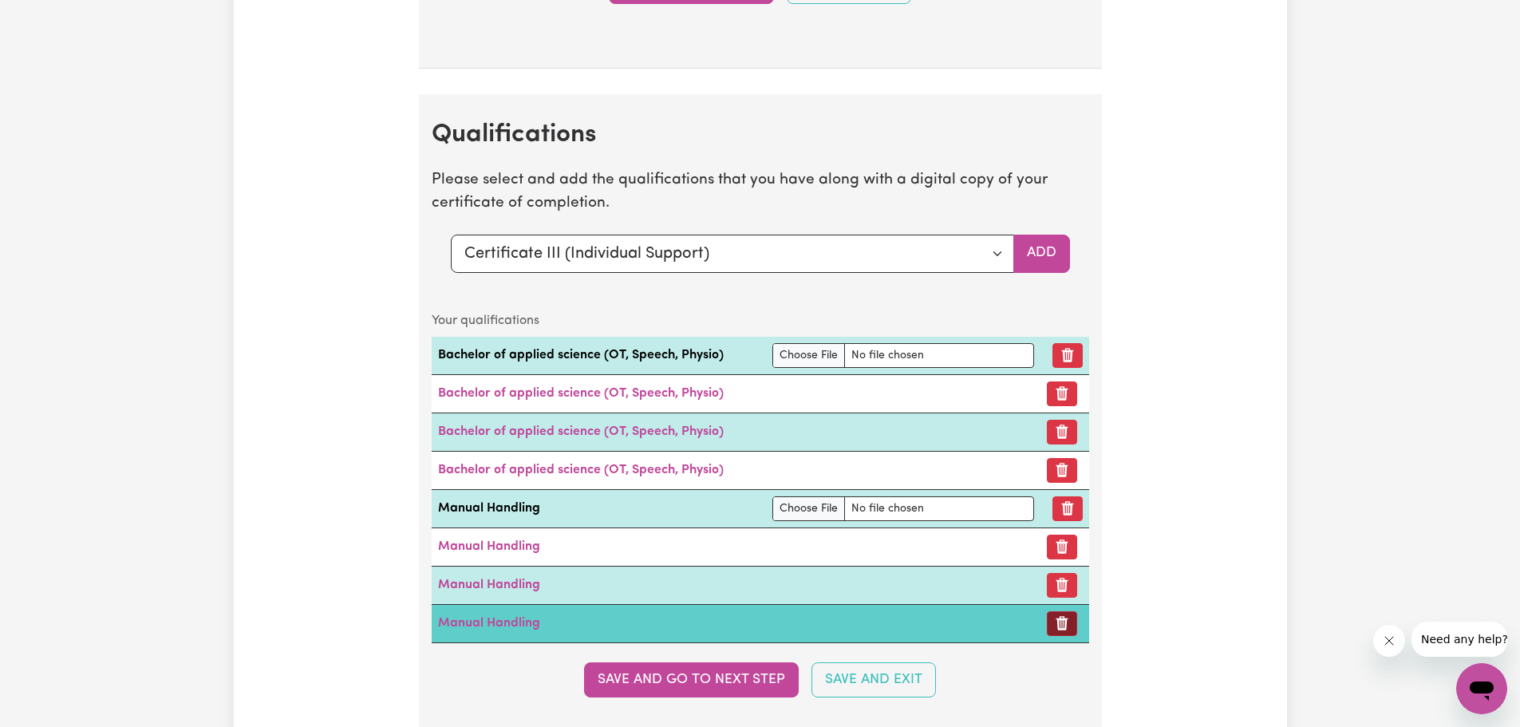
click at [849, 628] on button "Remove certificate" at bounding box center [1062, 623] width 30 height 25
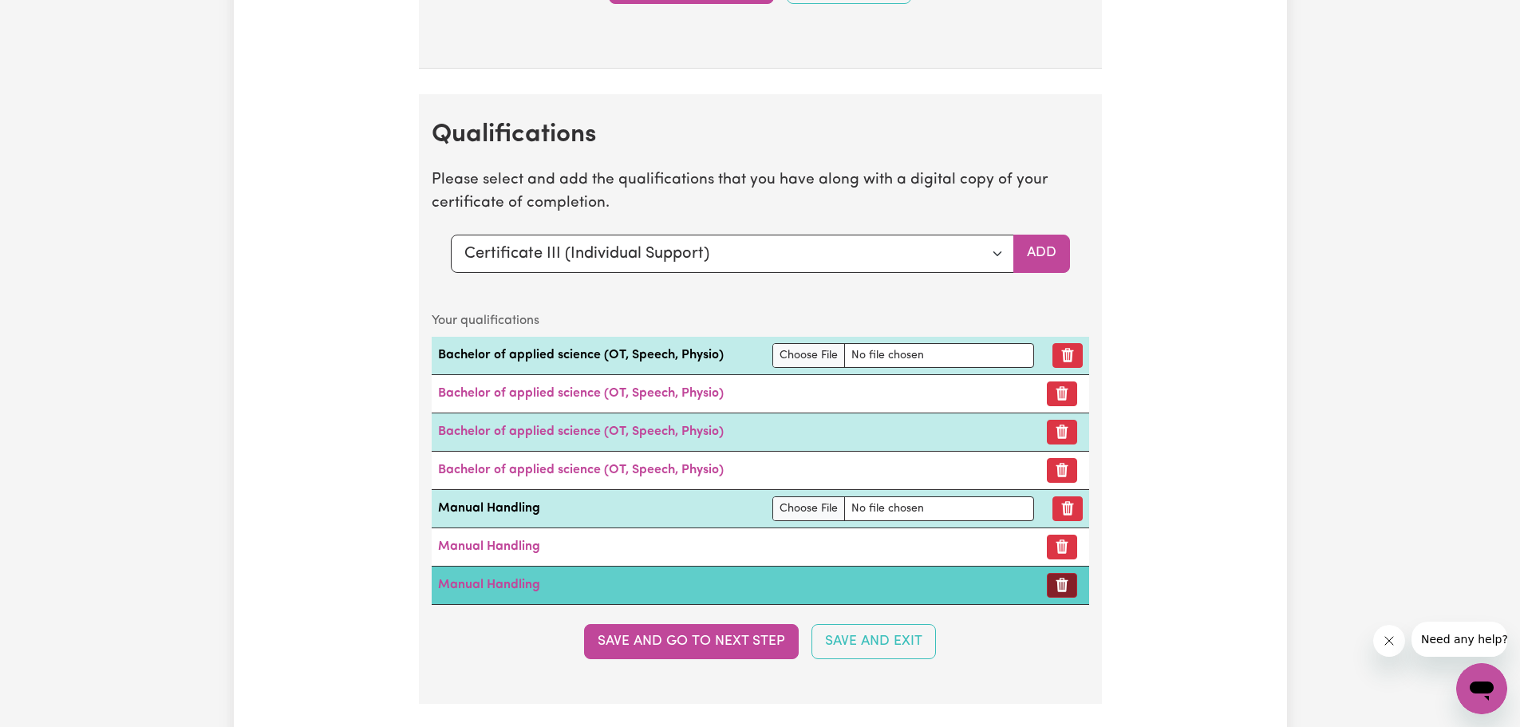
click at [849, 593] on icon "Remove certificate" at bounding box center [1062, 585] width 16 height 16
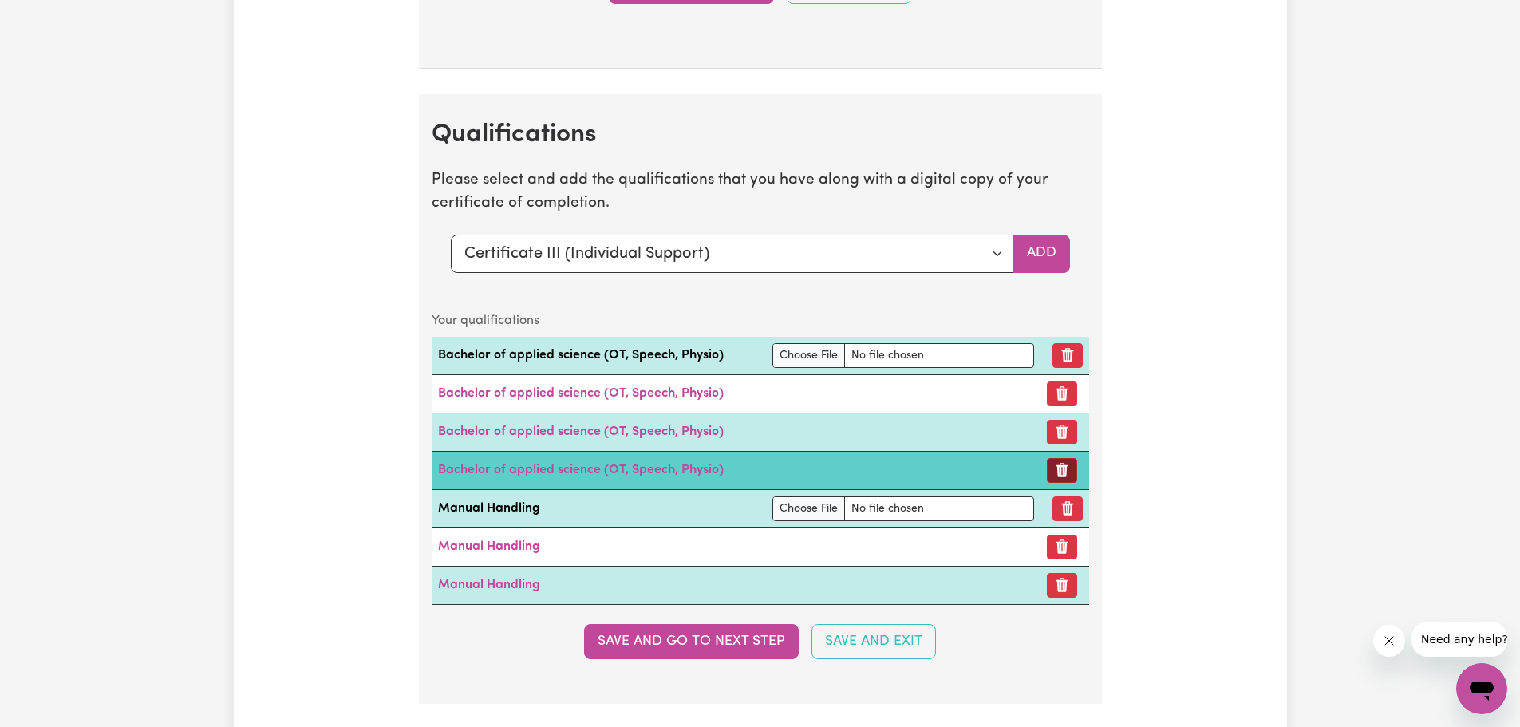
click at [849, 469] on button "Remove certificate" at bounding box center [1062, 470] width 30 height 25
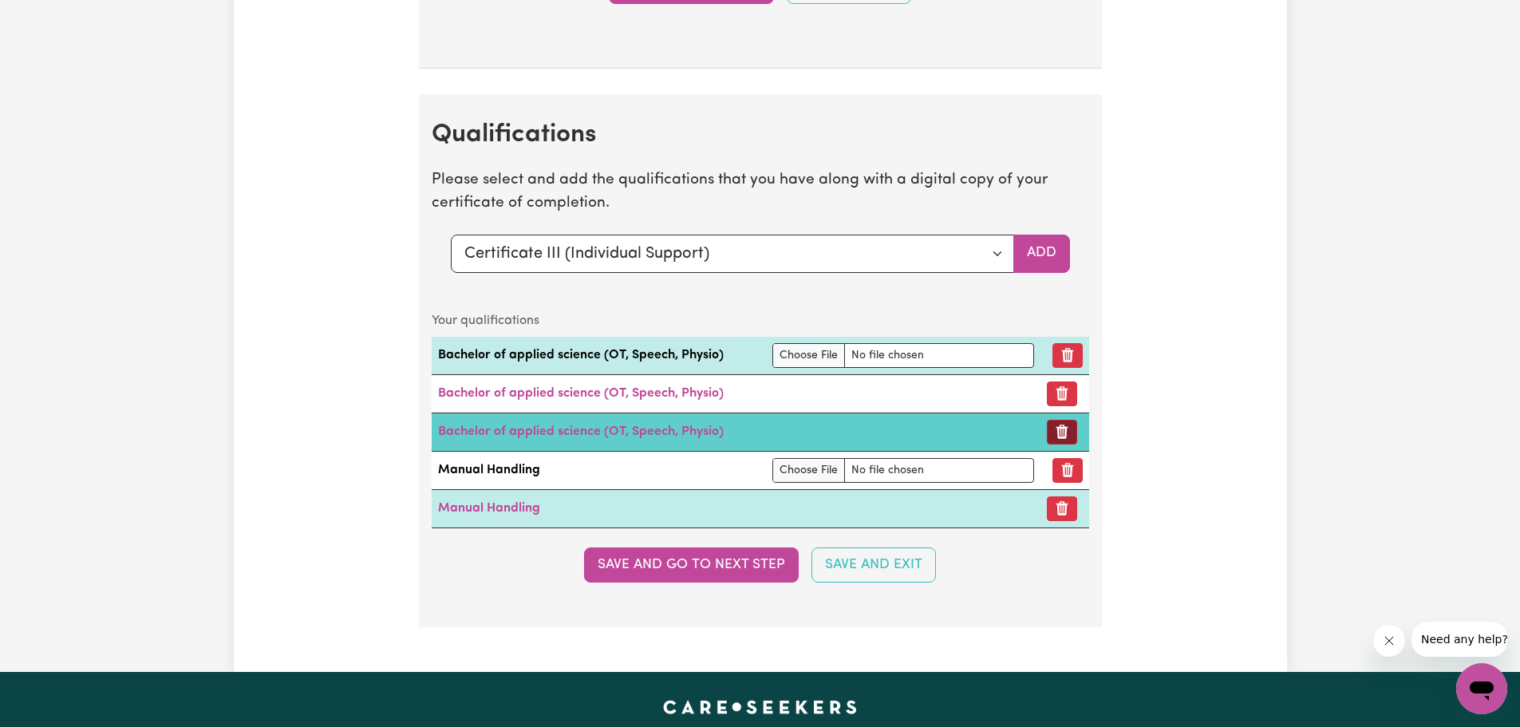
click at [849, 432] on button "Remove certificate" at bounding box center [1062, 432] width 30 height 25
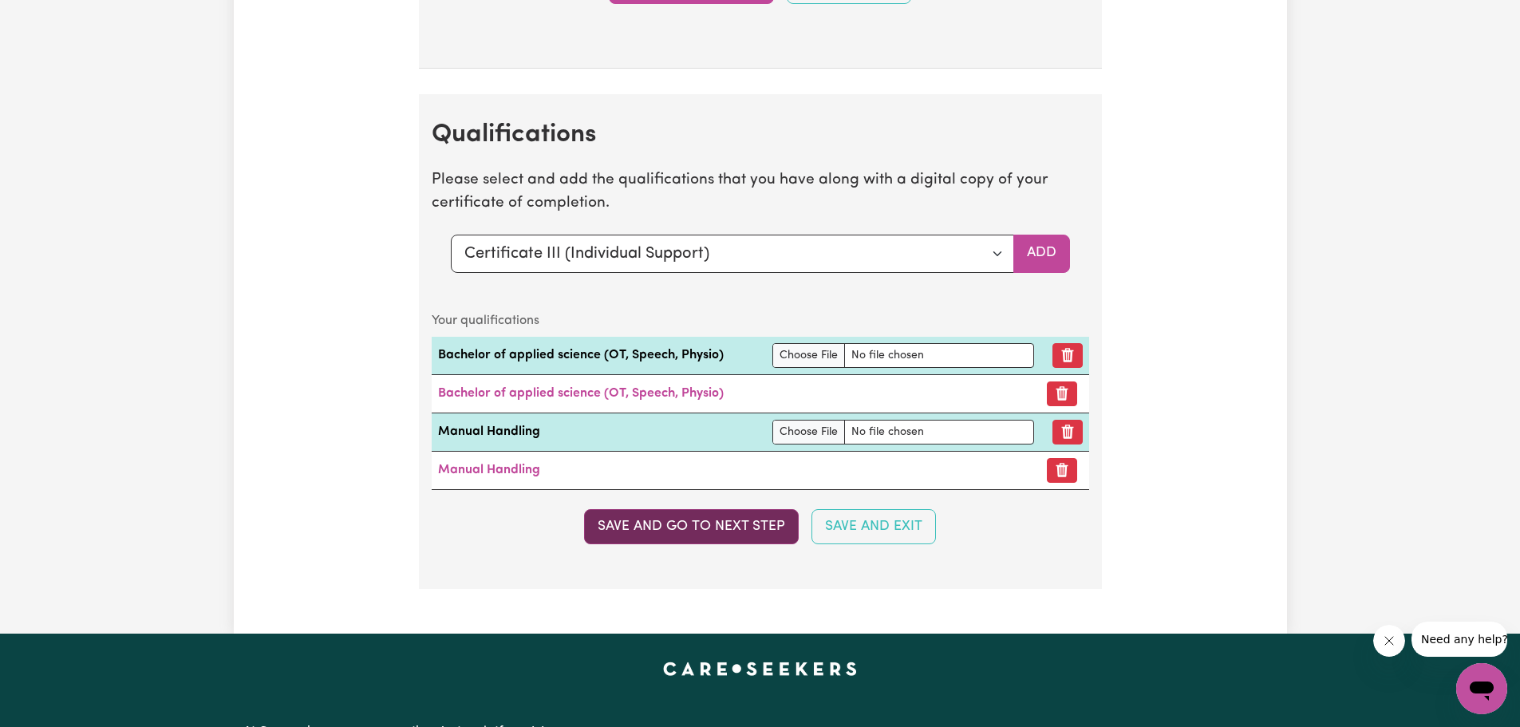
click at [653, 534] on button "Save and go to next step" at bounding box center [691, 526] width 215 height 35
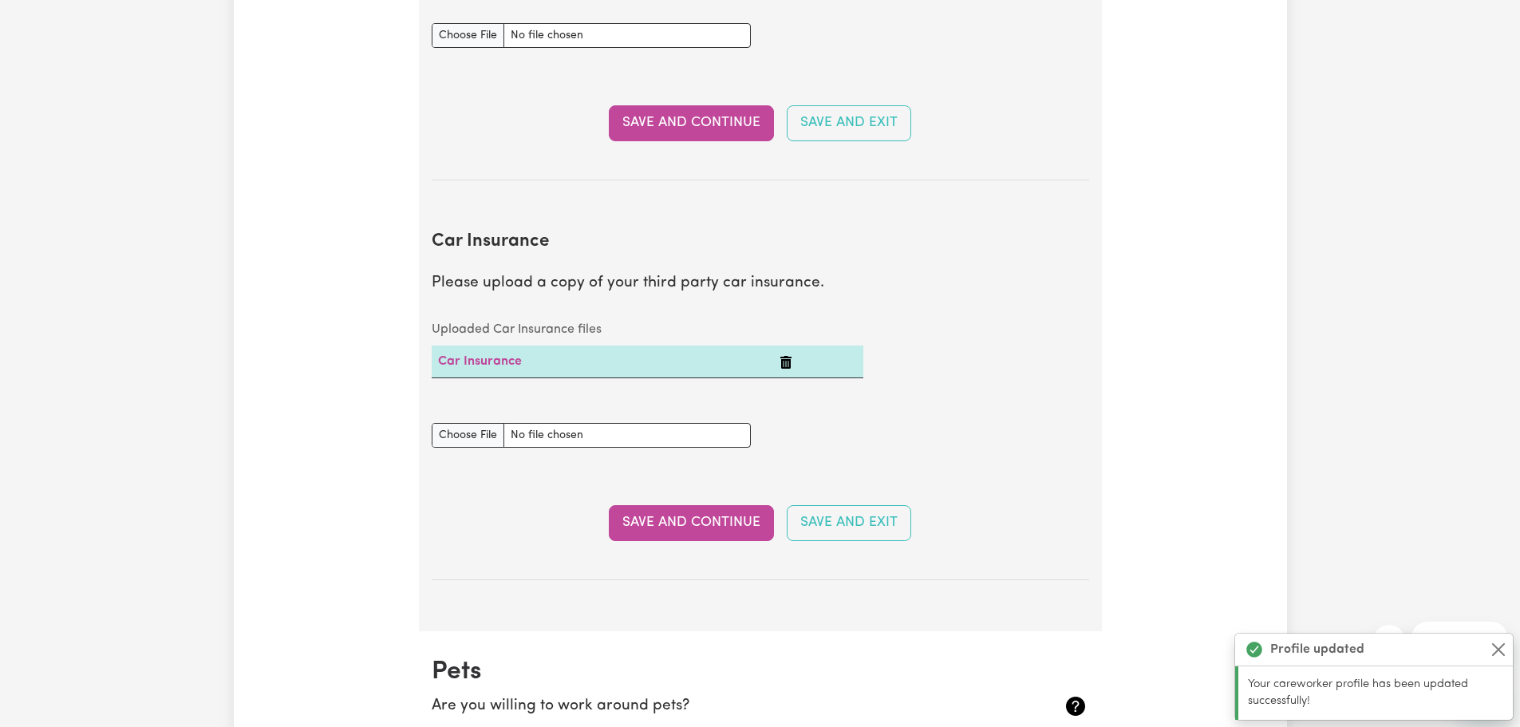
scroll to position [957, 0]
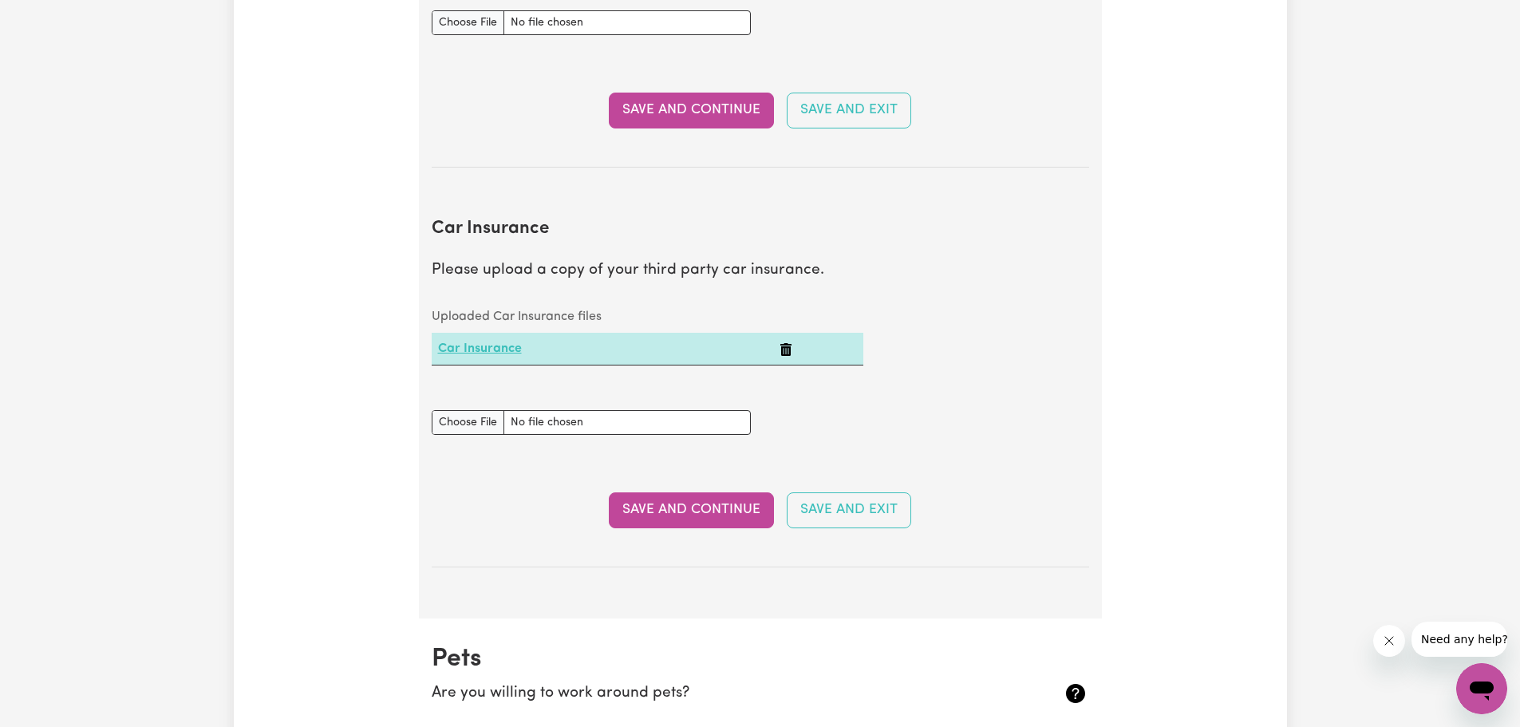
click at [455, 349] on link "Car Insurance" at bounding box center [480, 348] width 84 height 13
click at [476, 416] on input "Car Insurance document" at bounding box center [591, 422] width 319 height 25
type input "C:\fakepath\VehicleRegistrationEnquiry.pdf"
click at [658, 511] on button "Save and Continue" at bounding box center [691, 509] width 165 height 35
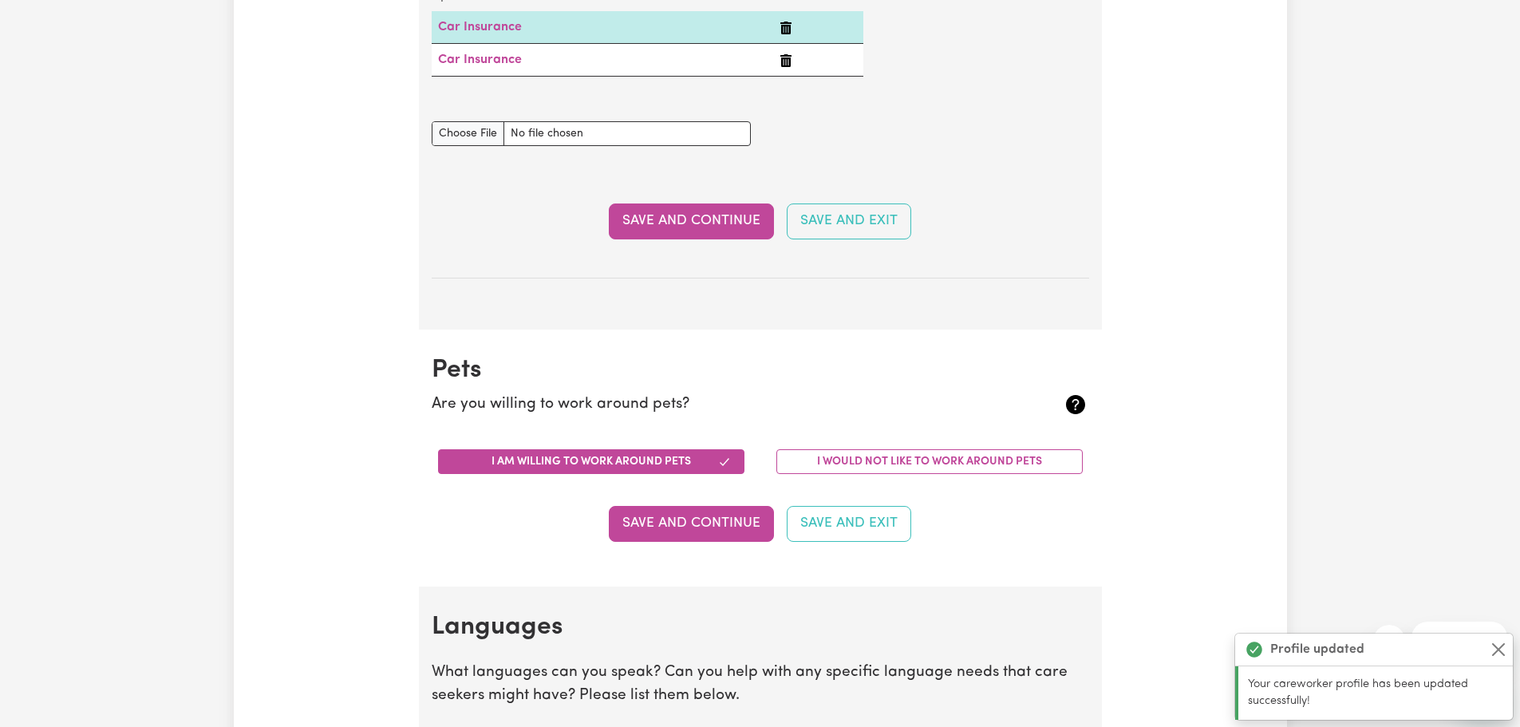
scroll to position [1575, 0]
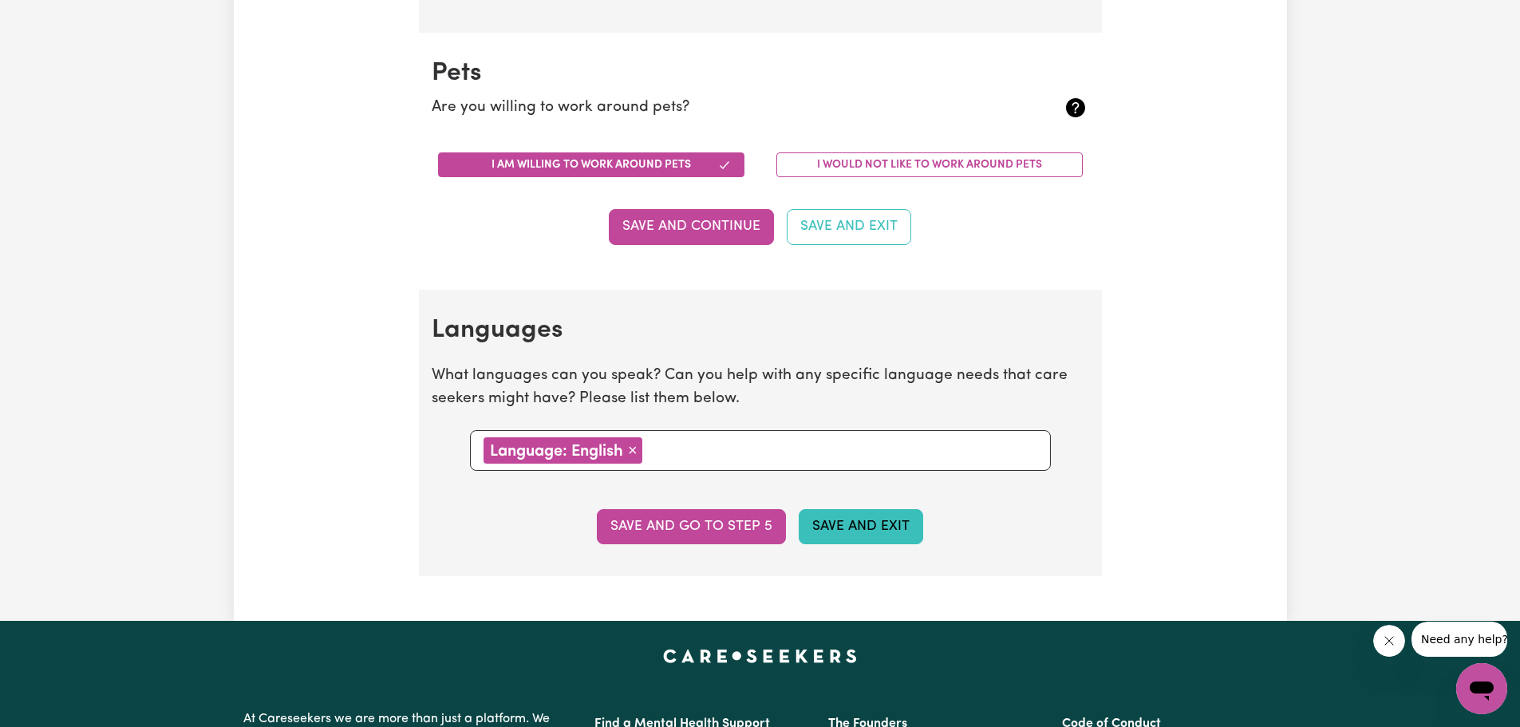
click at [833, 529] on button "Save and Exit" at bounding box center [860, 526] width 124 height 35
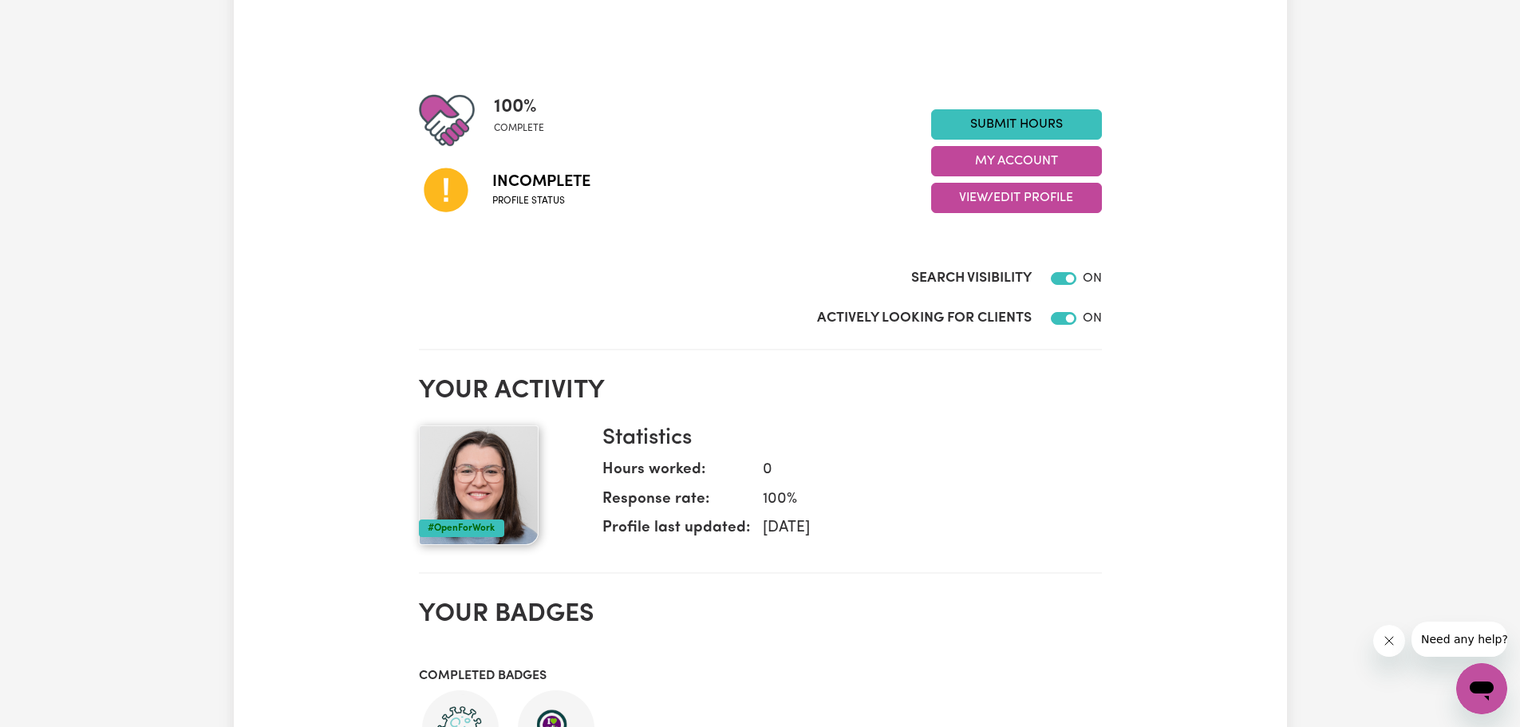
scroll to position [80, 0]
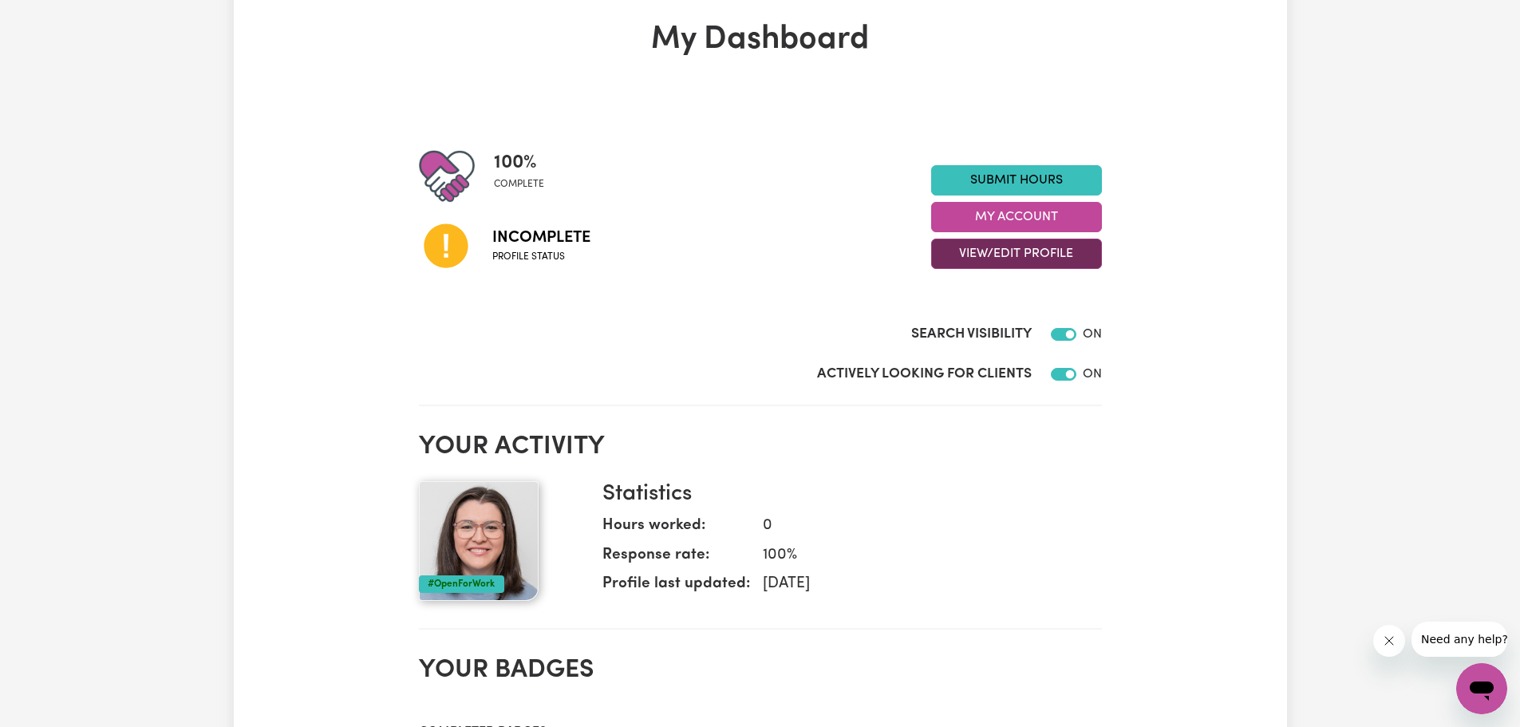
click at [849, 247] on button "View/Edit Profile" at bounding box center [1016, 254] width 171 height 30
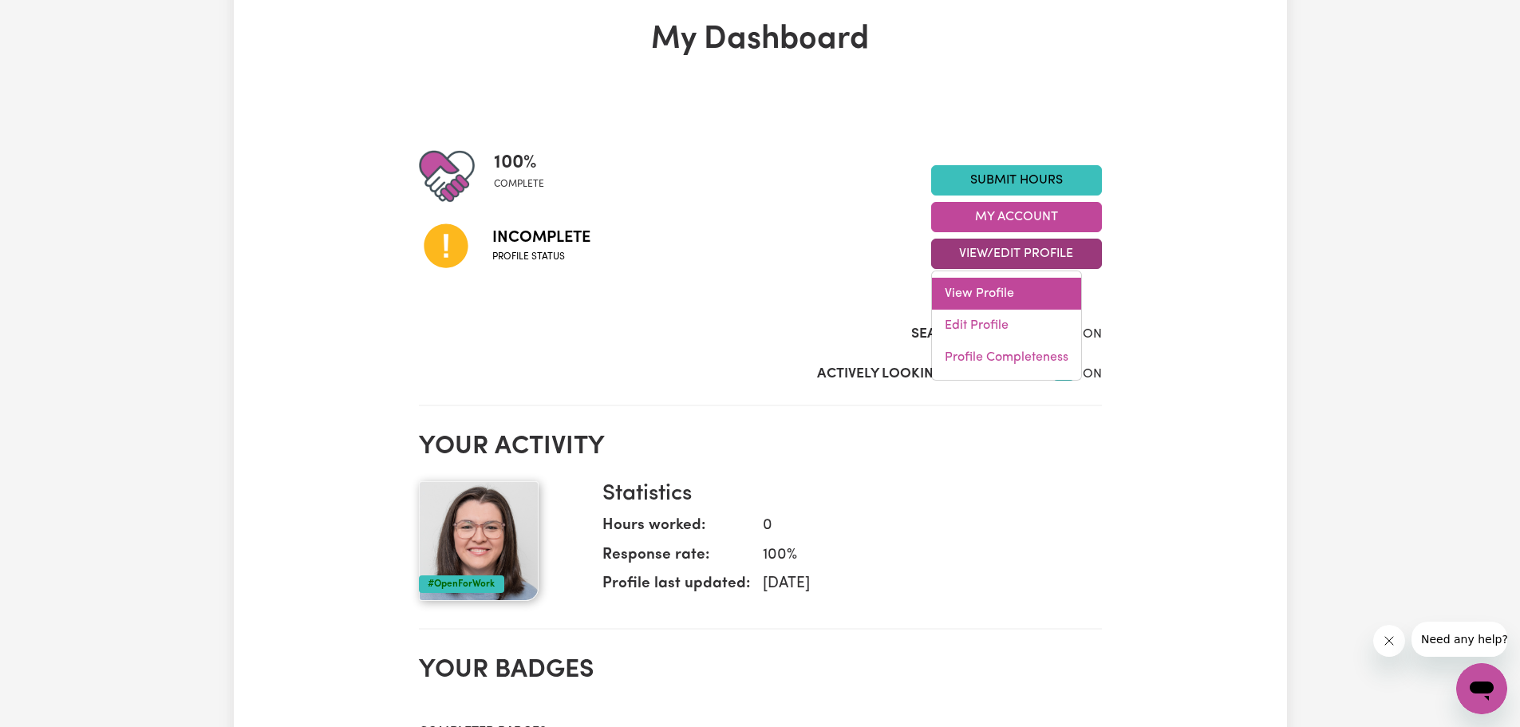
click at [849, 298] on link "View Profile" at bounding box center [1006, 294] width 149 height 32
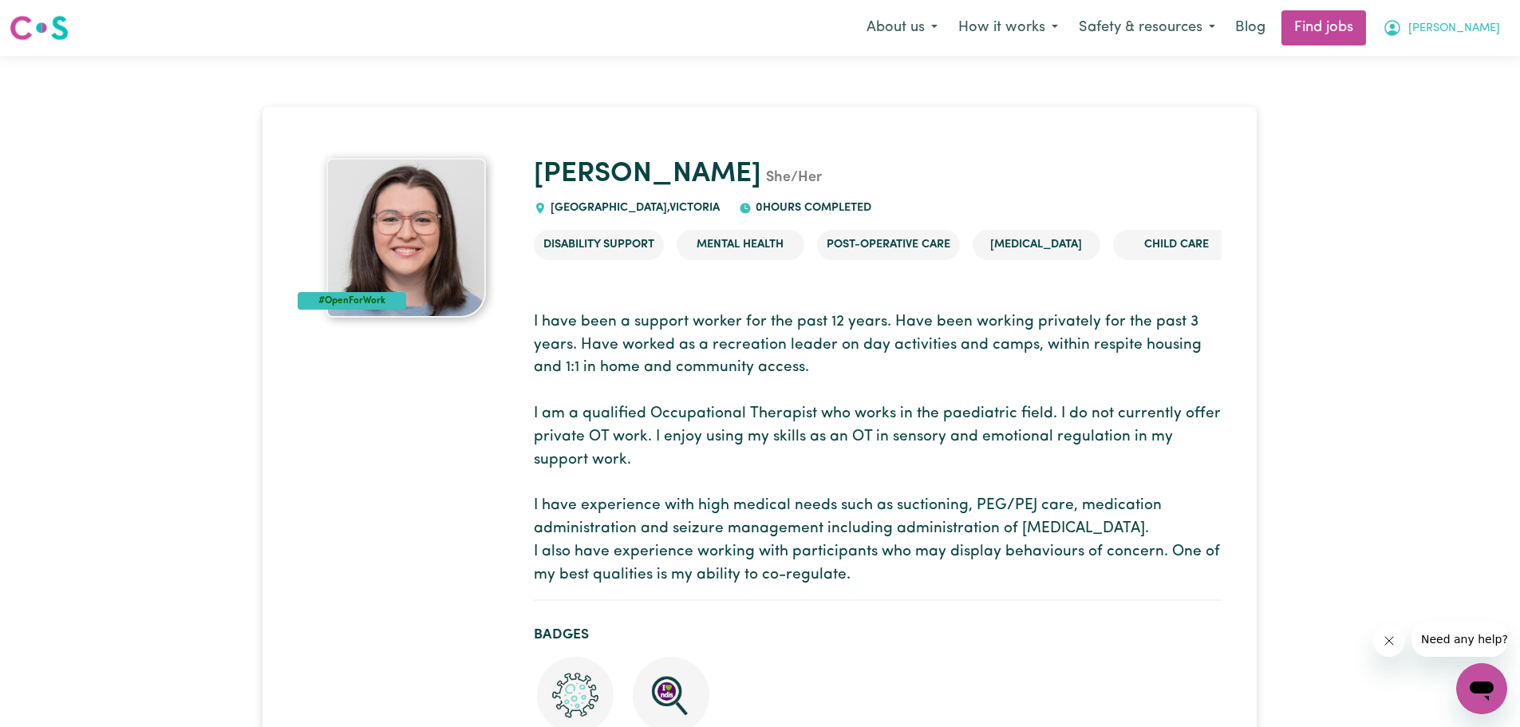
click at [849, 22] on button "[PERSON_NAME]" at bounding box center [1441, 28] width 138 height 34
click at [849, 93] on link "My Dashboard" at bounding box center [1446, 92] width 126 height 30
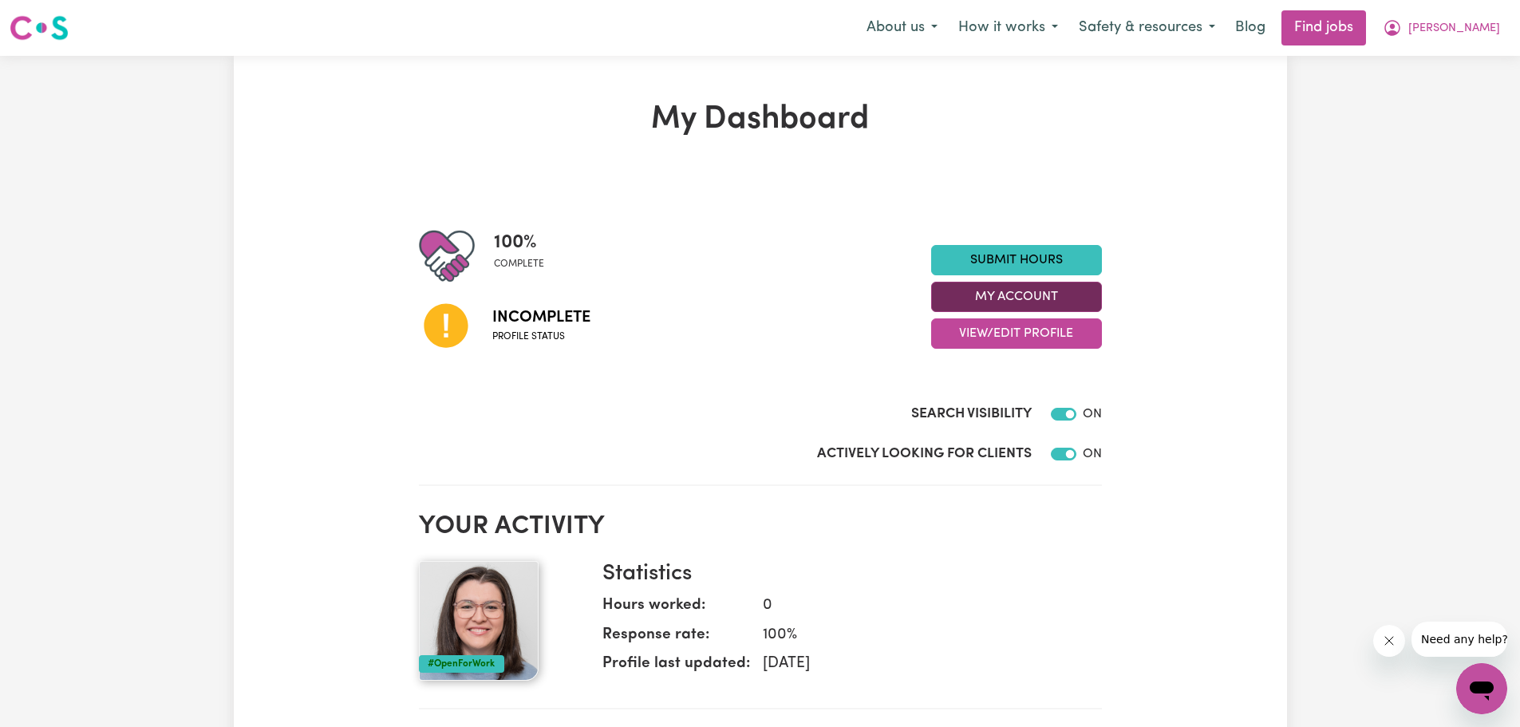
click at [849, 305] on button "My Account" at bounding box center [1016, 297] width 171 height 30
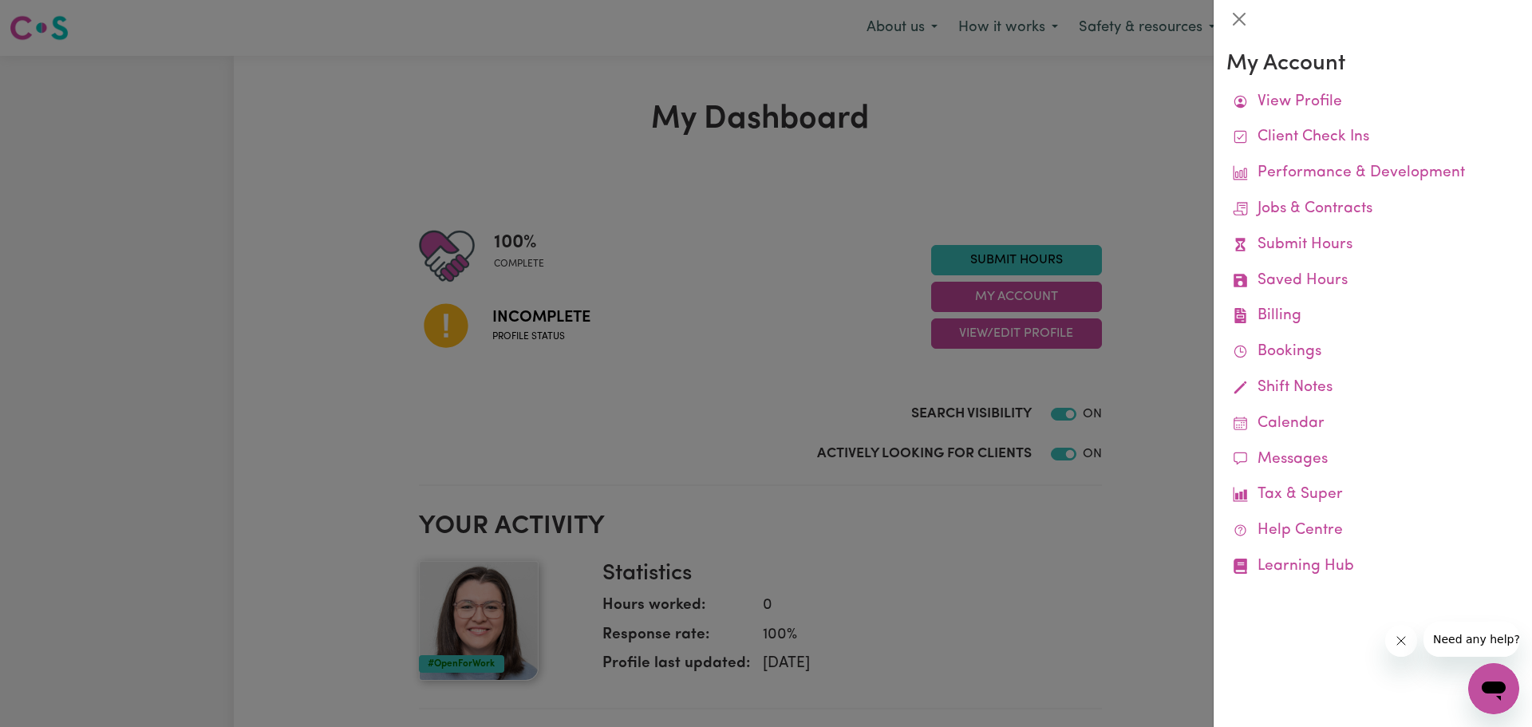
click at [849, 337] on div at bounding box center [766, 363] width 1532 height 727
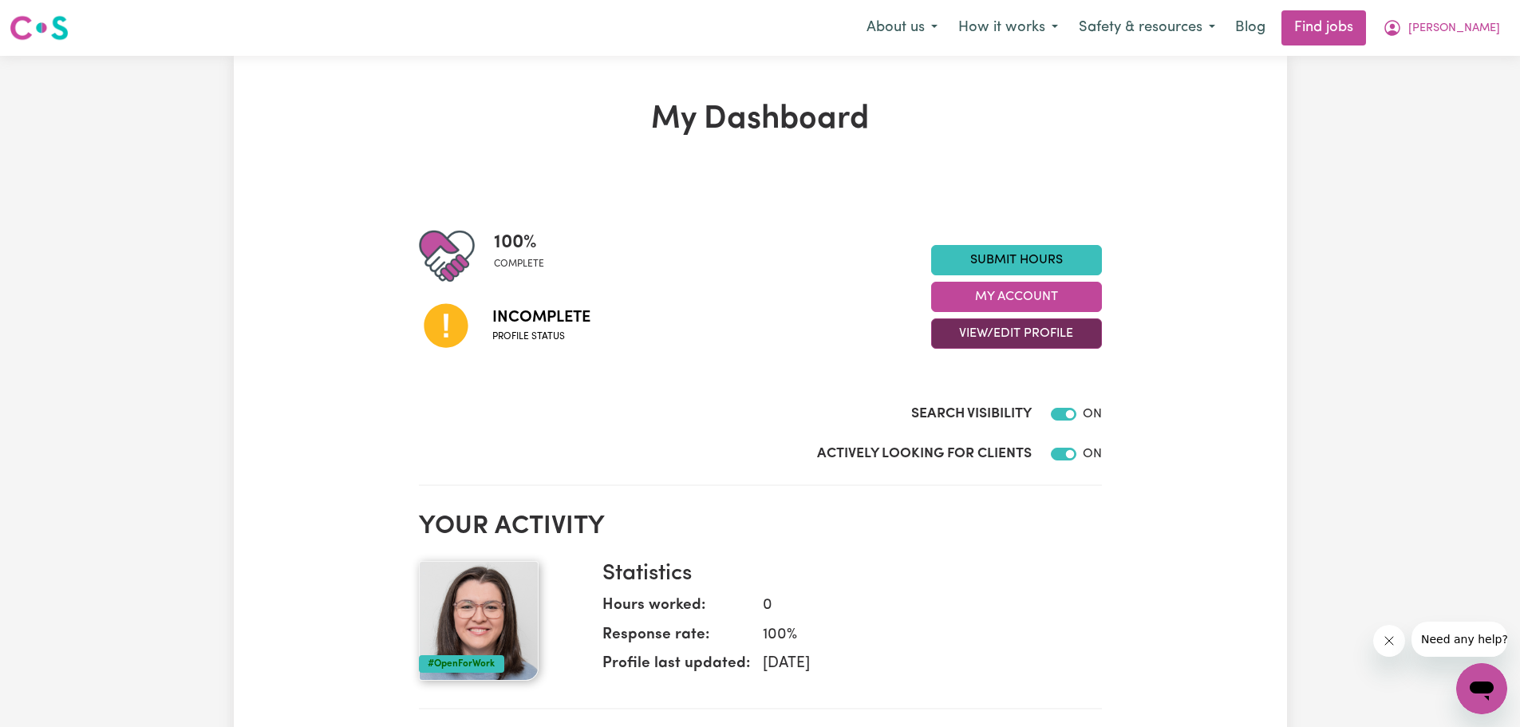
click at [849, 338] on button "View/Edit Profile" at bounding box center [1016, 333] width 171 height 30
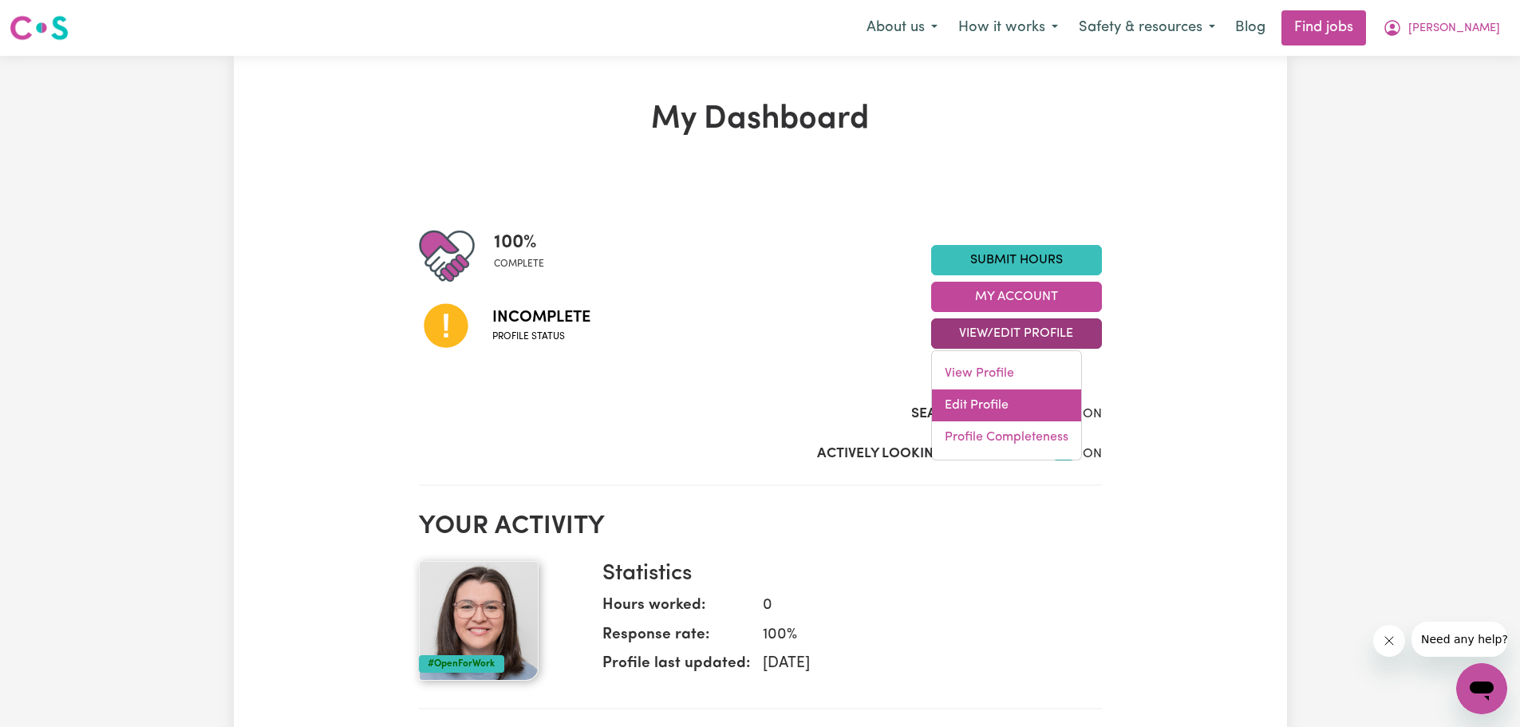
click at [849, 407] on link "Edit Profile" at bounding box center [1006, 405] width 149 height 32
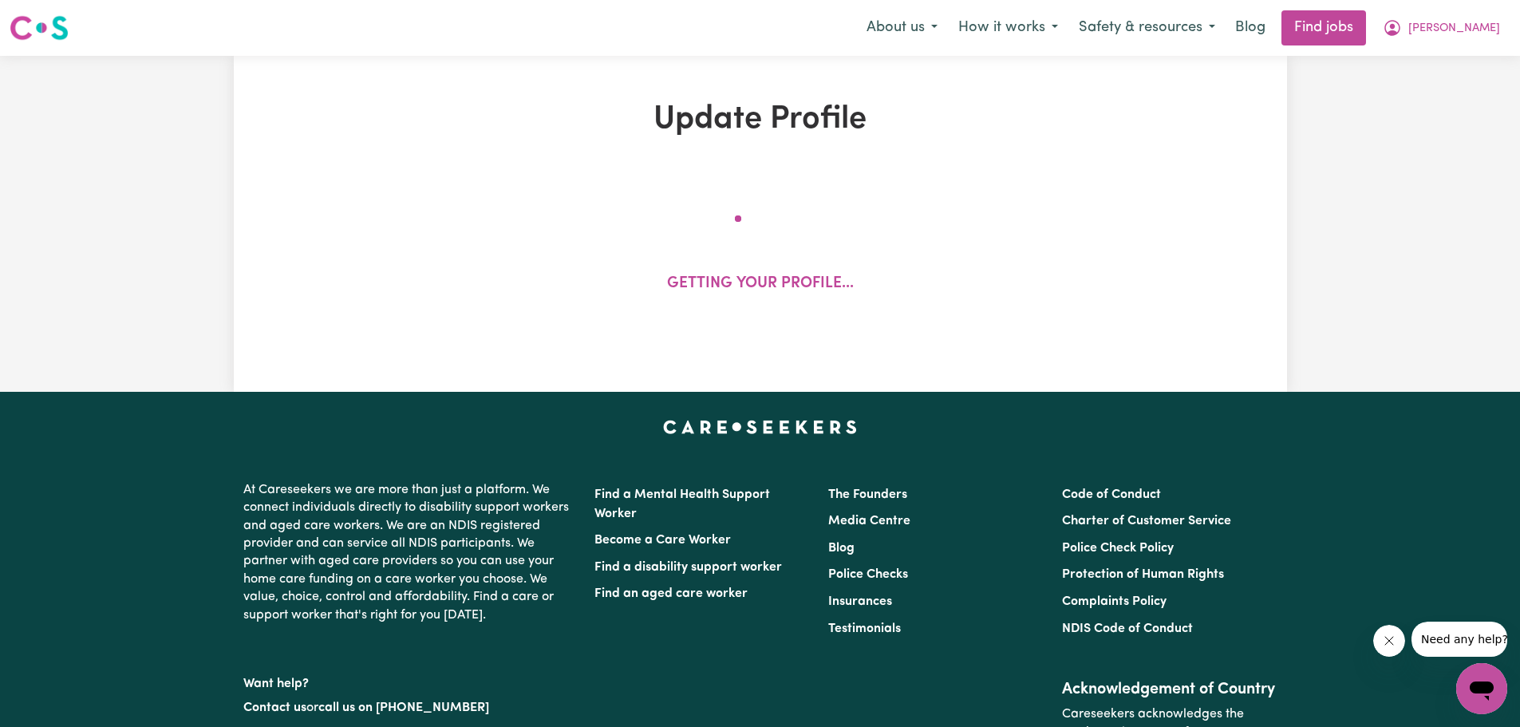
select select "[DEMOGRAPHIC_DATA]"
select select "[DEMOGRAPHIC_DATA] Citizen"
select select "Studying a healthcare related degree or qualification"
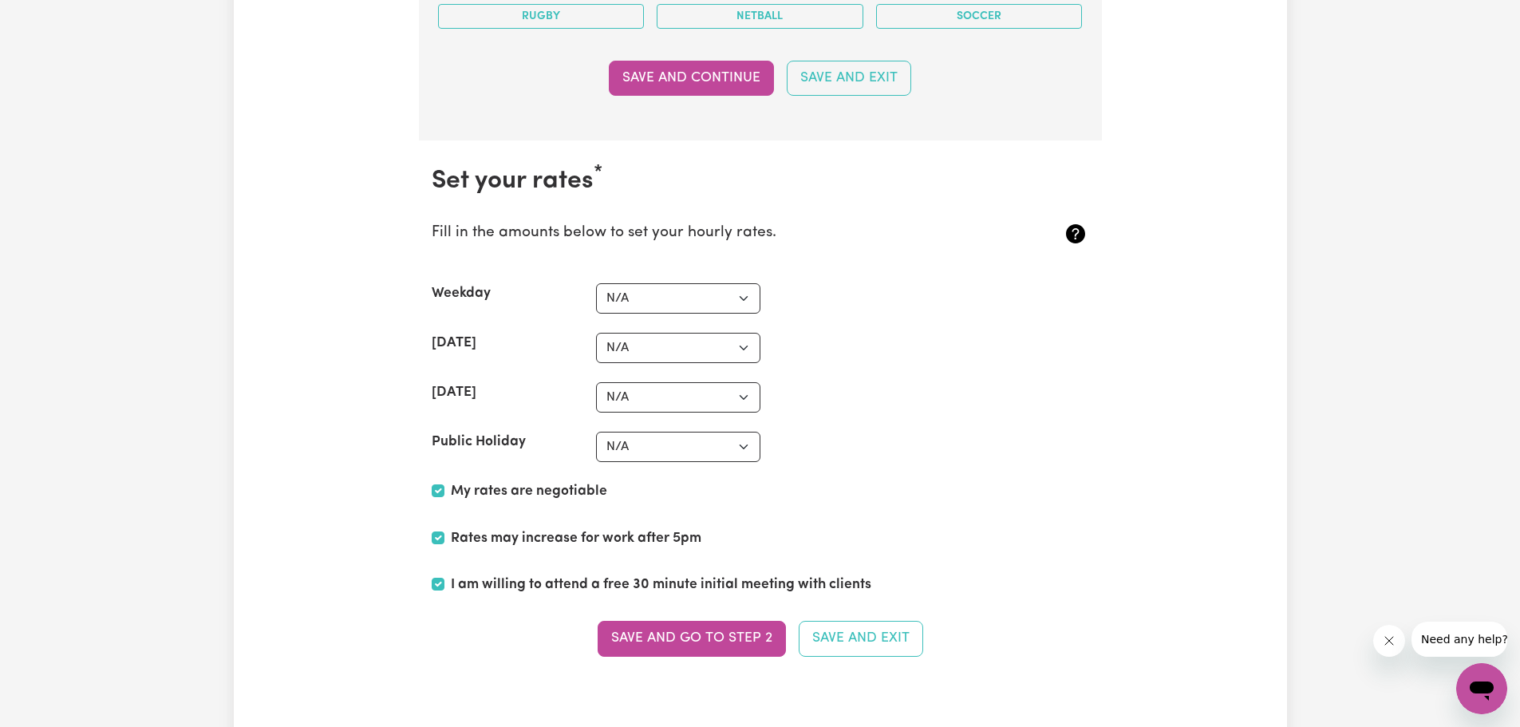
scroll to position [3749, 0]
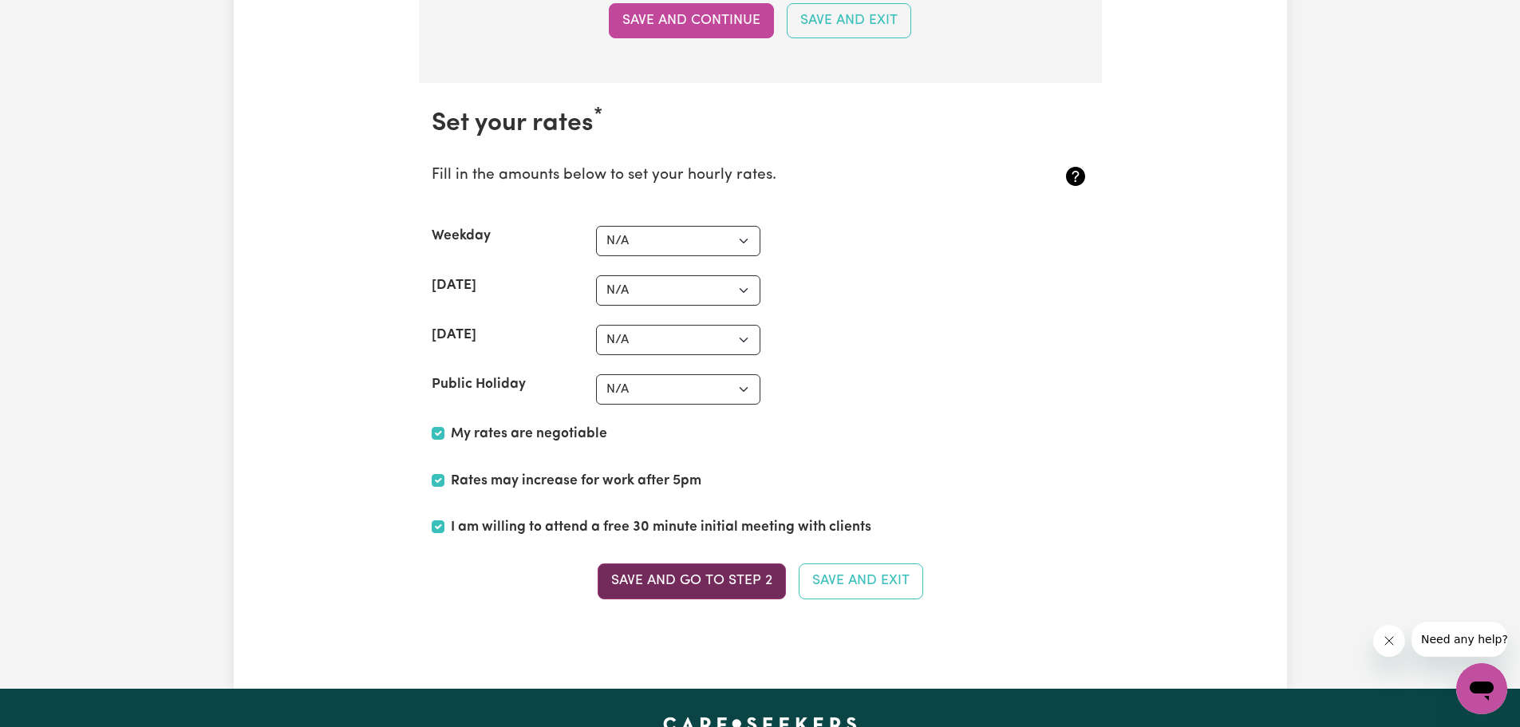
click at [652, 587] on button "Save and go to Step 2" at bounding box center [691, 580] width 188 height 35
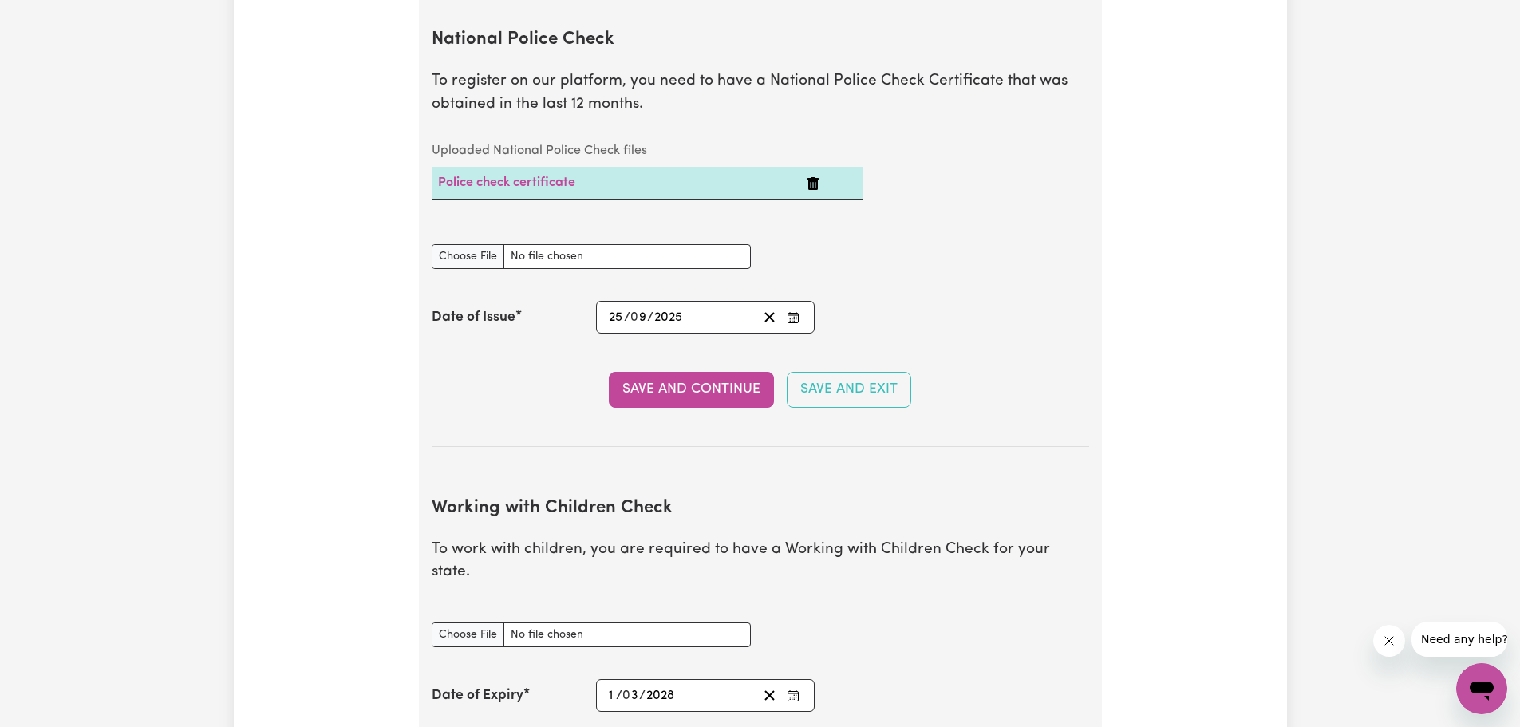
scroll to position [1117, 0]
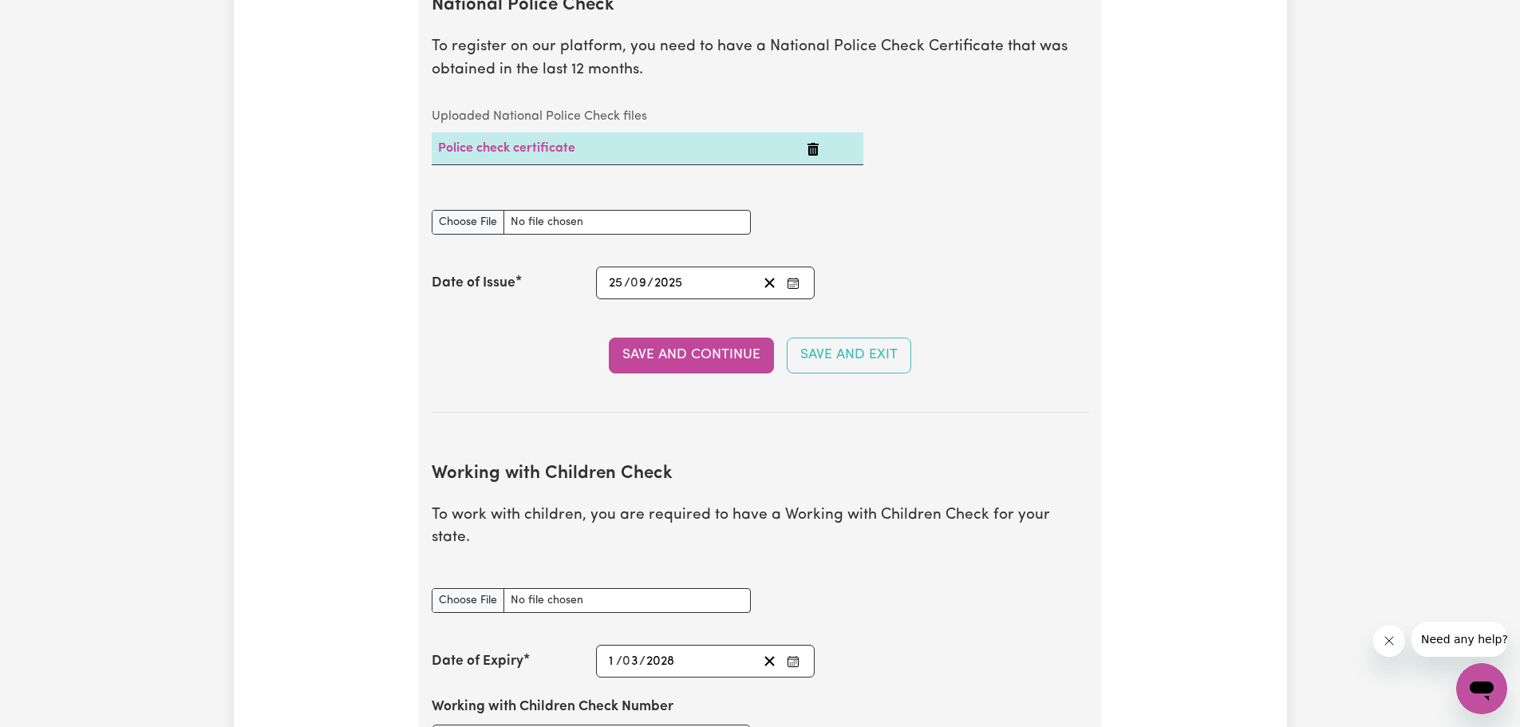
click at [363, 546] on div "Update Profile 1 2 3 4 5 Step 2 : Referees and Safety Checks To have an active …" at bounding box center [760, 741] width 1053 height 3515
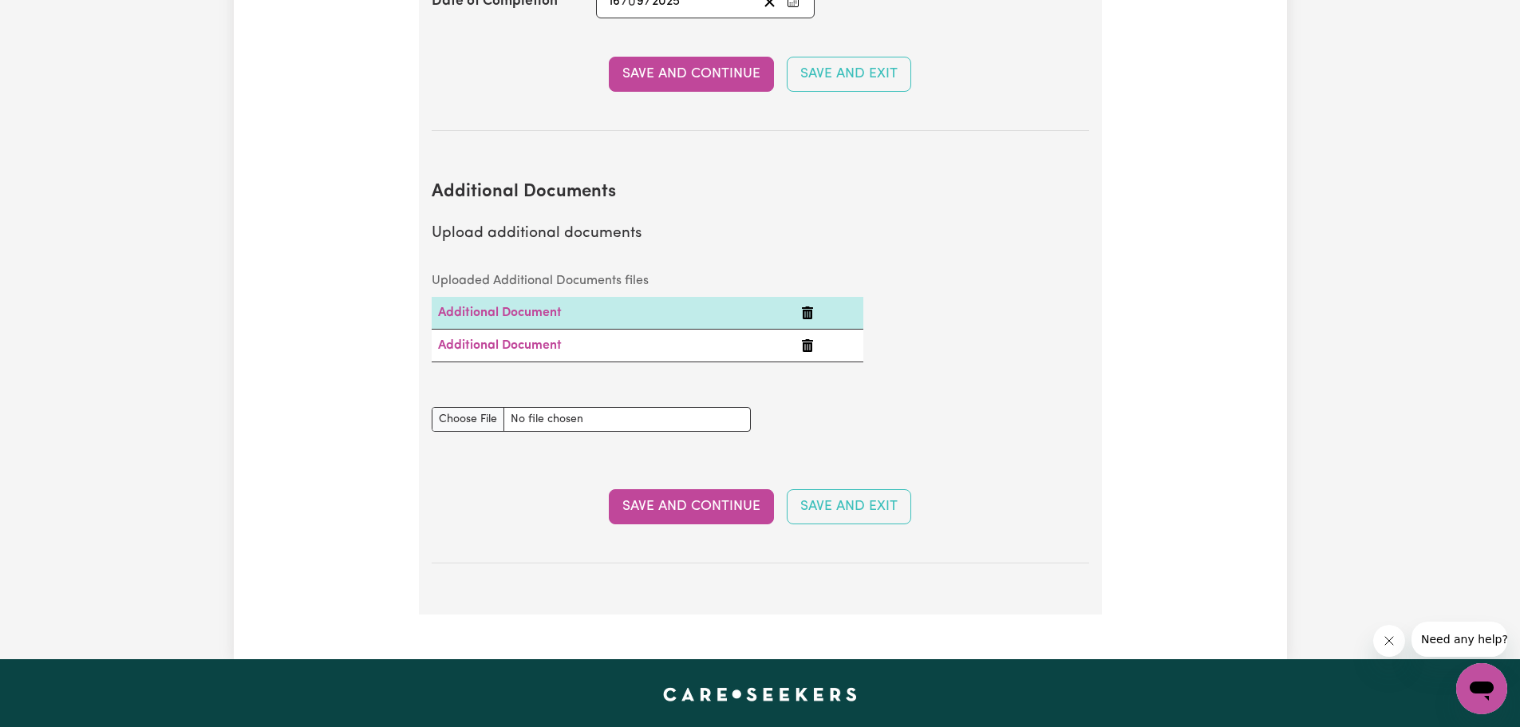
scroll to position [3031, 0]
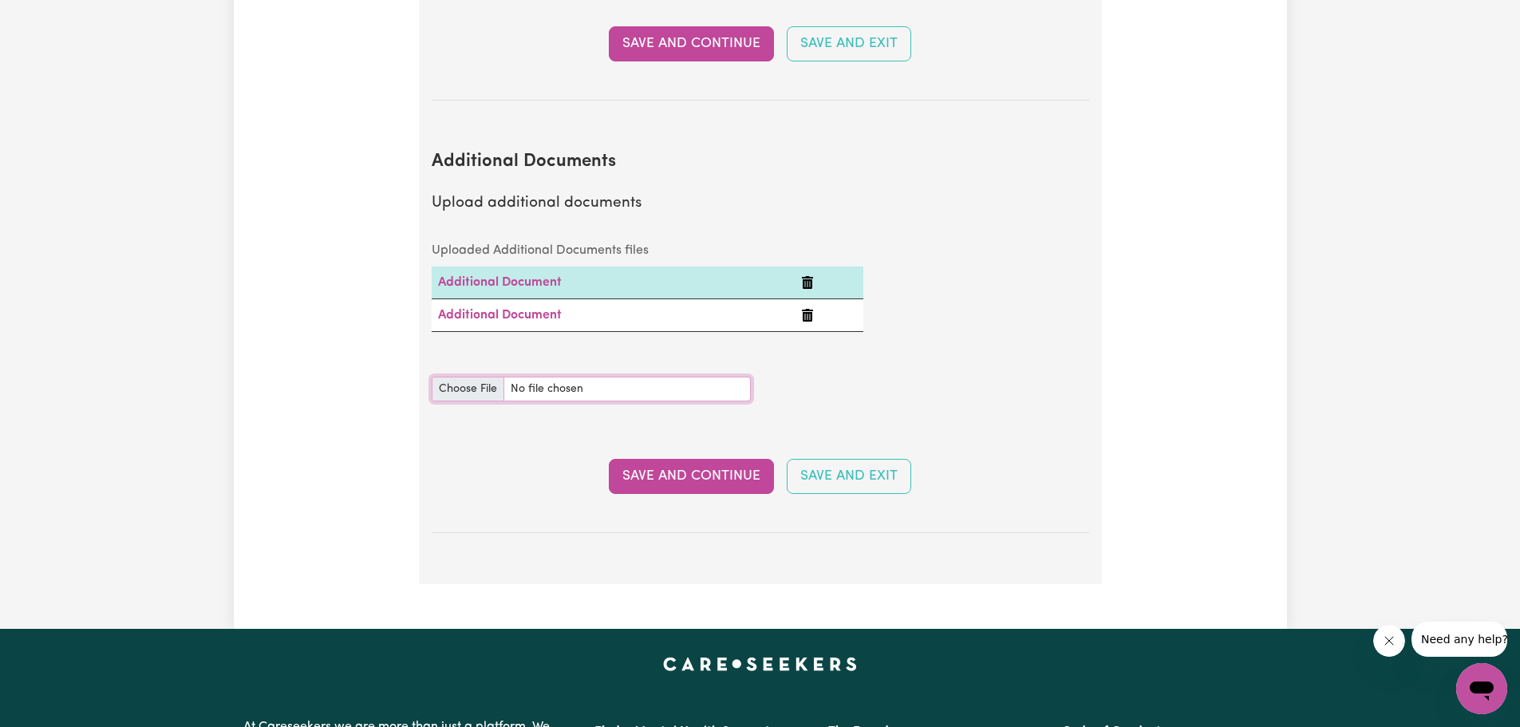
click at [458, 376] on input "Additional Documents document" at bounding box center [591, 388] width 319 height 25
type input "C:\fakepath\56462_1759216466662_20250916_175000.jpg"
click at [716, 459] on button "Save and Continue" at bounding box center [691, 476] width 165 height 35
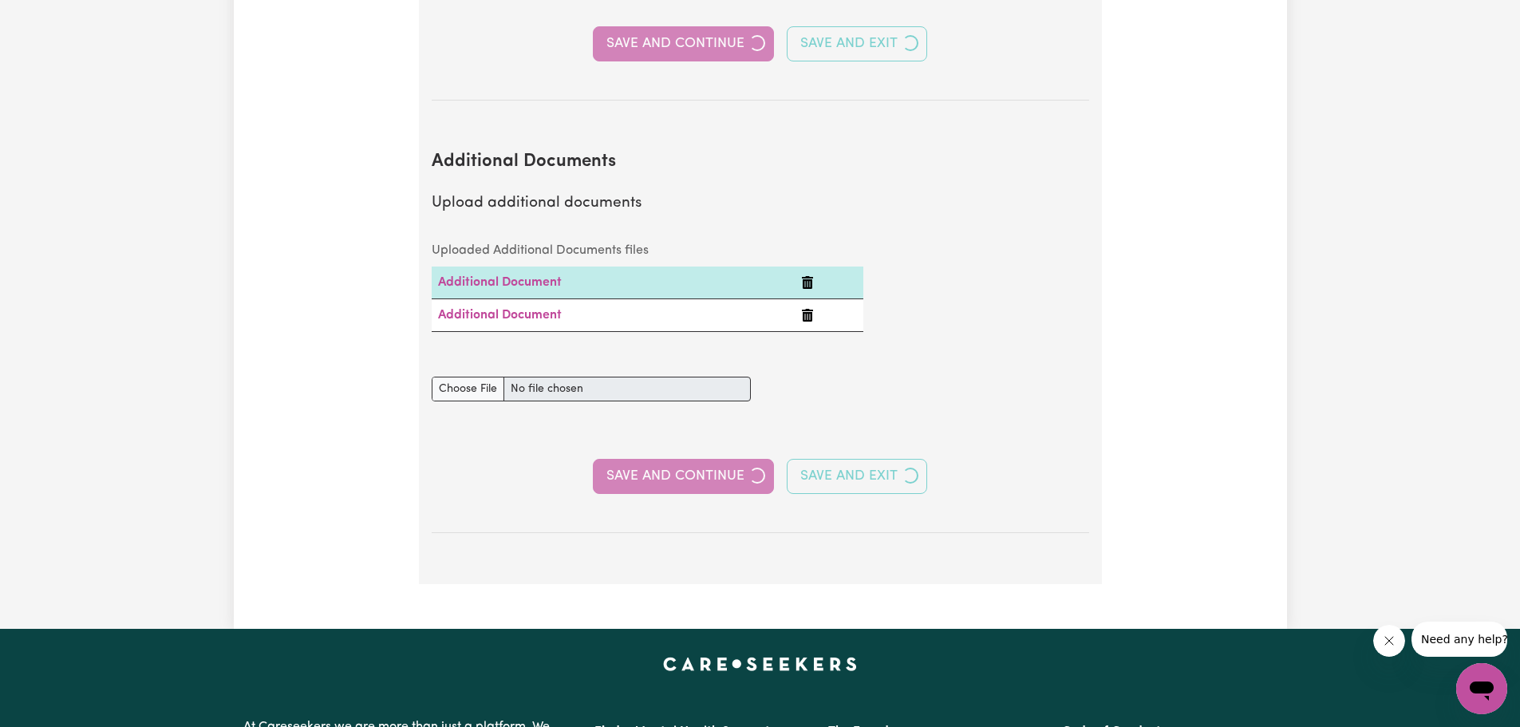
select select "2013"
select select "2023"
select select "2025"
select select "Certificate III (Individual Support)"
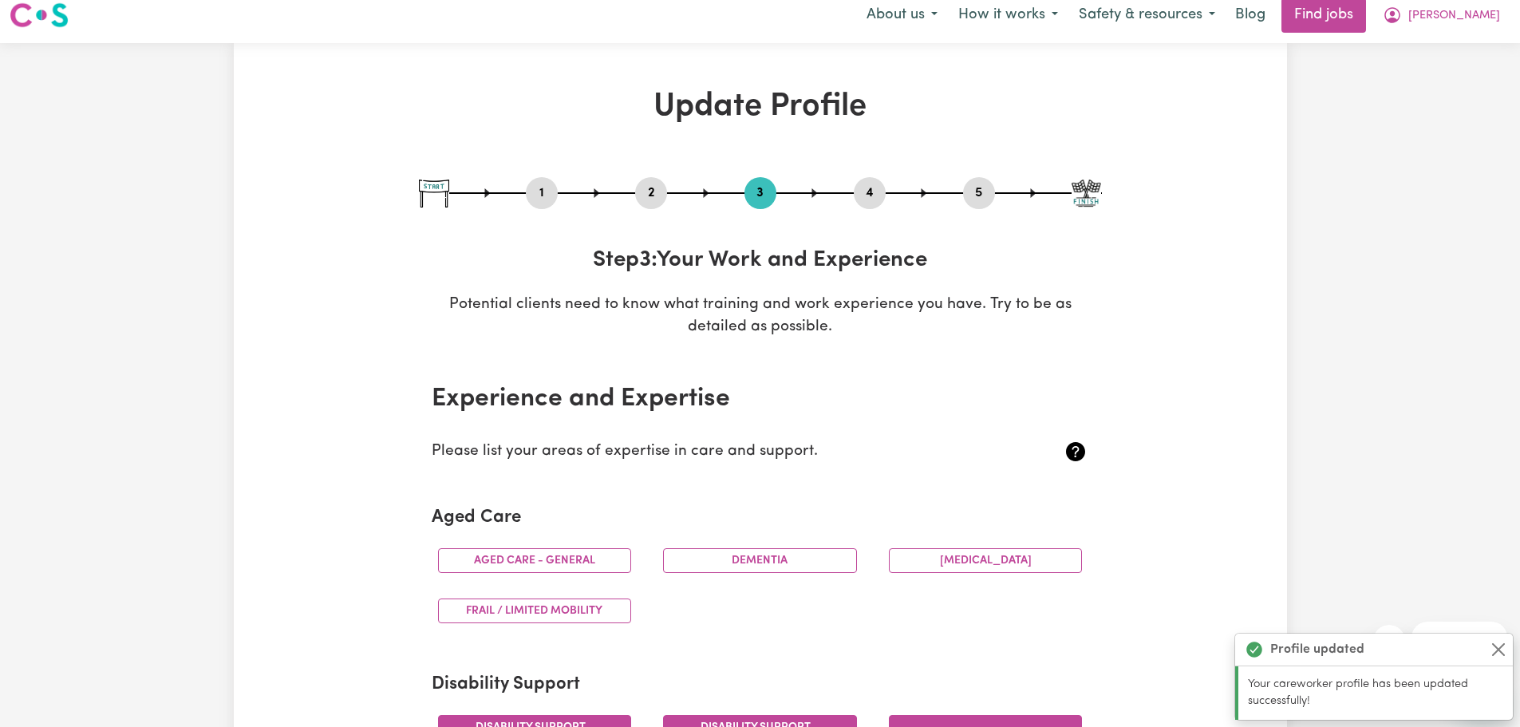
scroll to position [0, 0]
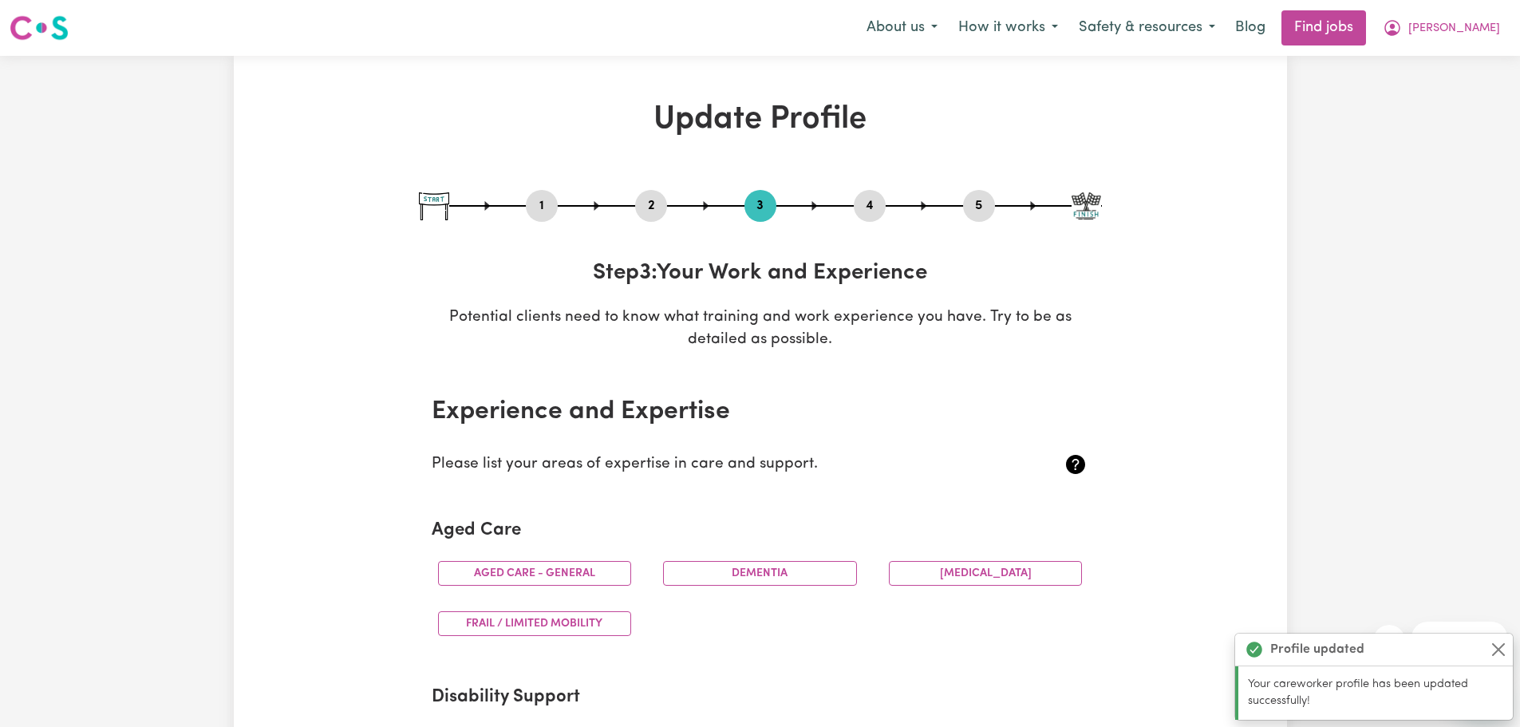
click at [649, 210] on button "2" at bounding box center [651, 205] width 32 height 21
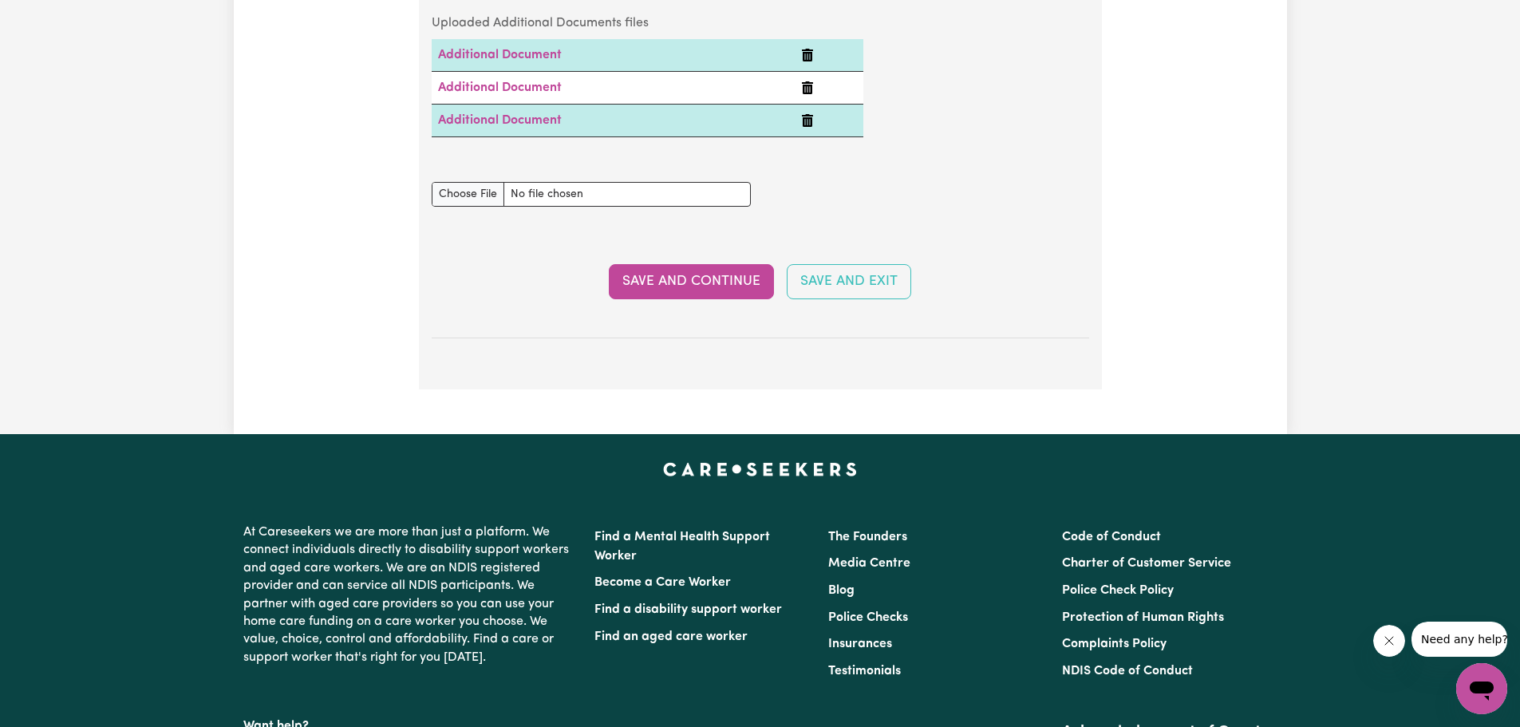
scroll to position [2941, 0]
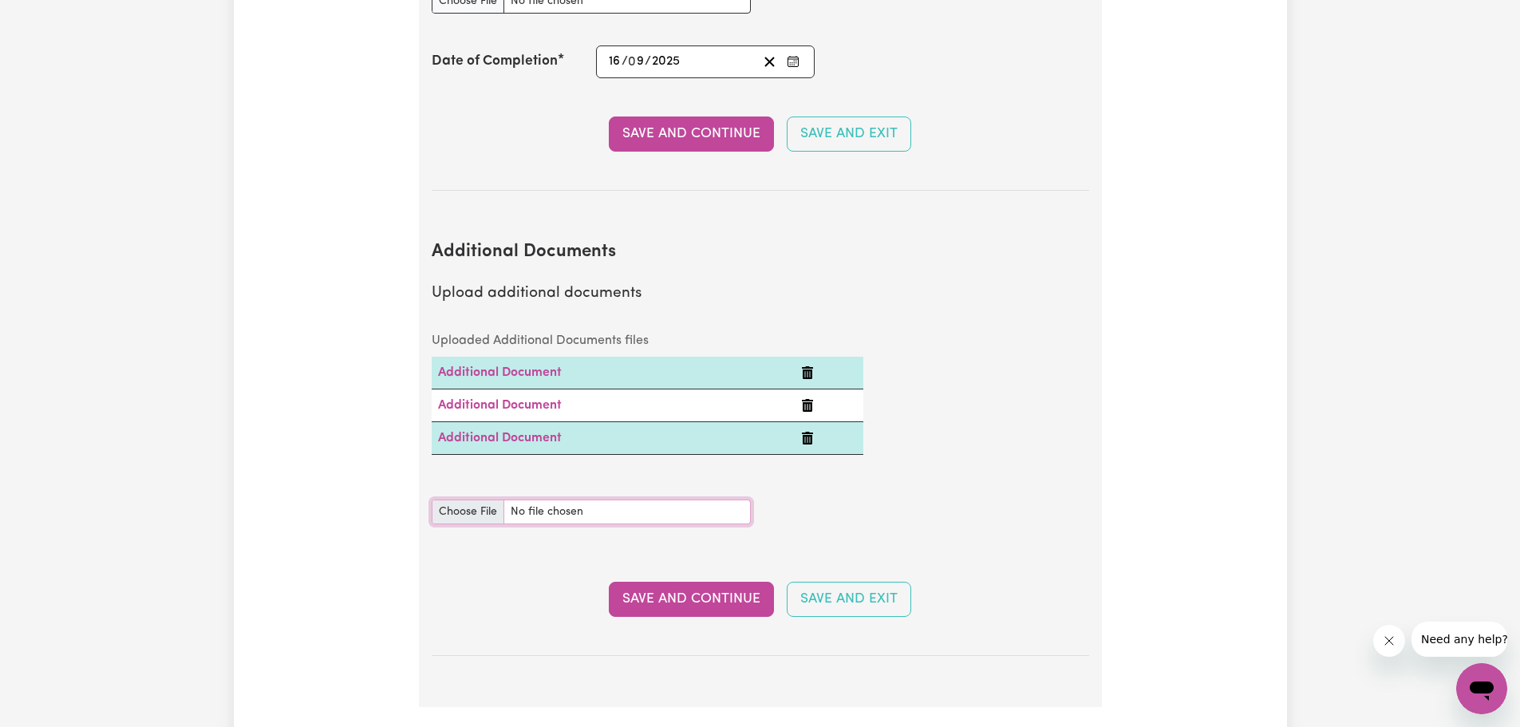
click at [479, 499] on input "Additional Documents document" at bounding box center [591, 511] width 319 height 25
type input "C:\fakepath\20230330_231752 (1).jpg"
click at [669, 581] on button "Save and Continue" at bounding box center [691, 598] width 165 height 35
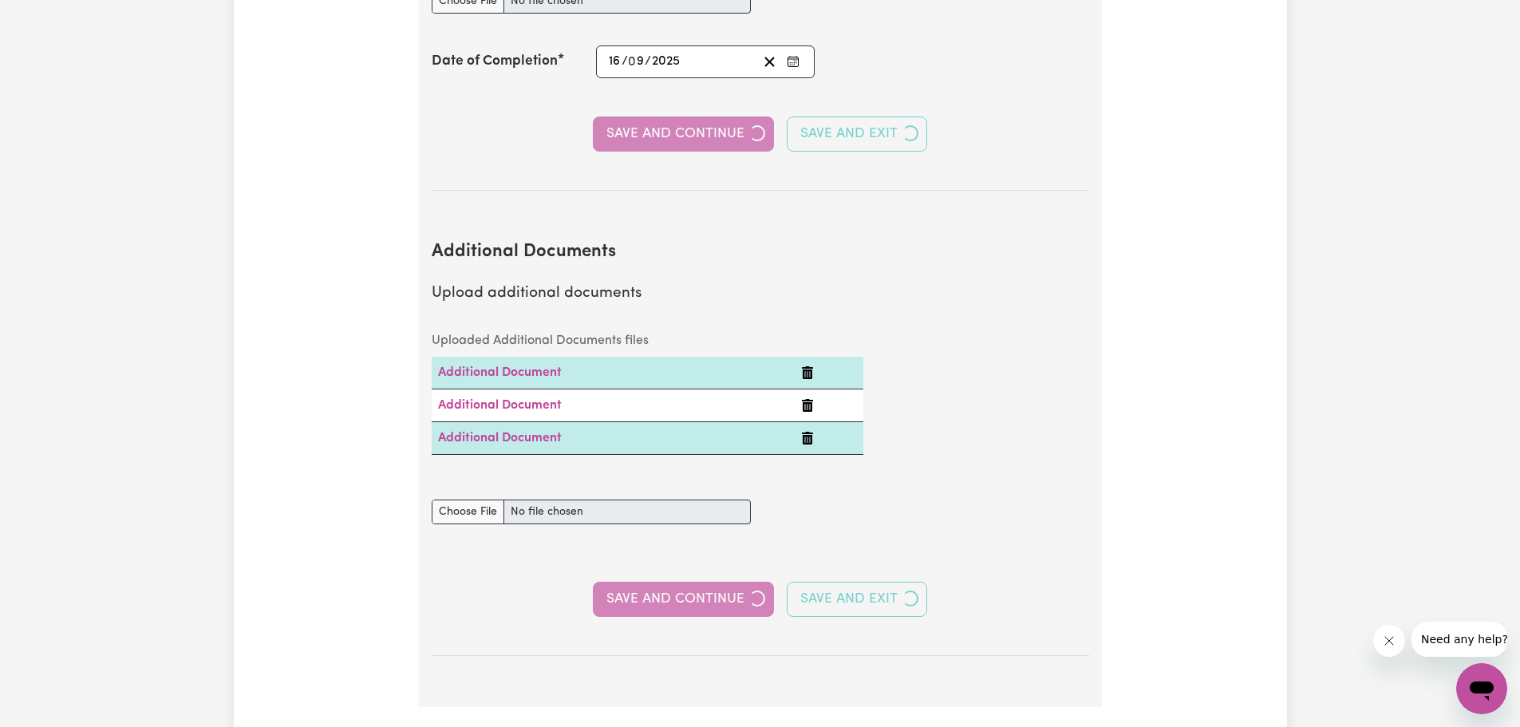
select select "2013"
select select "2023"
select select "2025"
select select "Certificate III (Individual Support)"
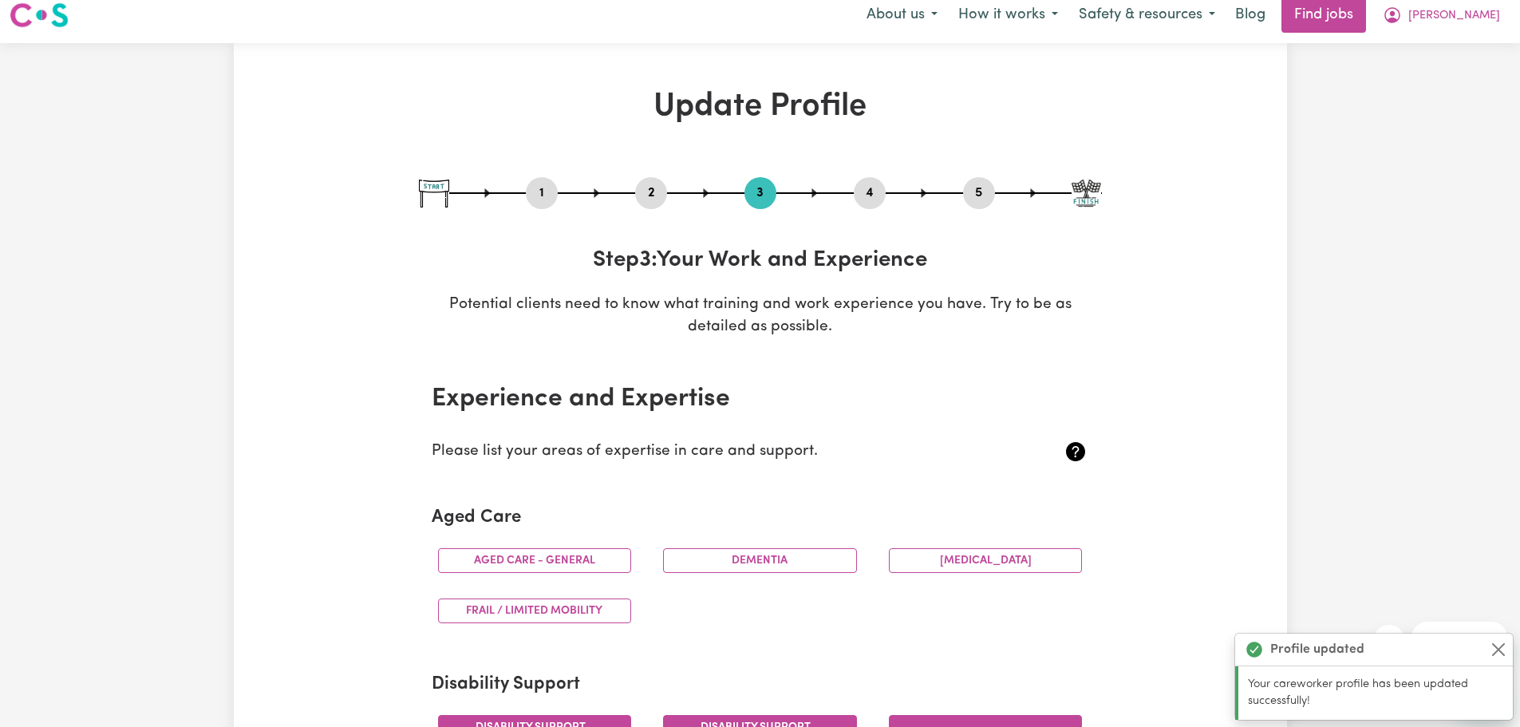
scroll to position [0, 0]
